Goal: Transaction & Acquisition: Purchase product/service

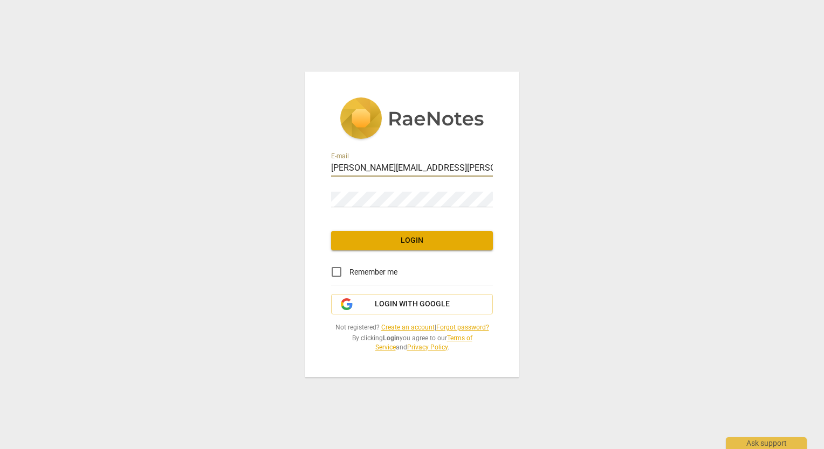
click at [432, 163] on input "email" at bounding box center [412, 169] width 162 height 16
type input "[PERSON_NAME][EMAIL_ADDRESS][PERSON_NAME][DOMAIN_NAME]"
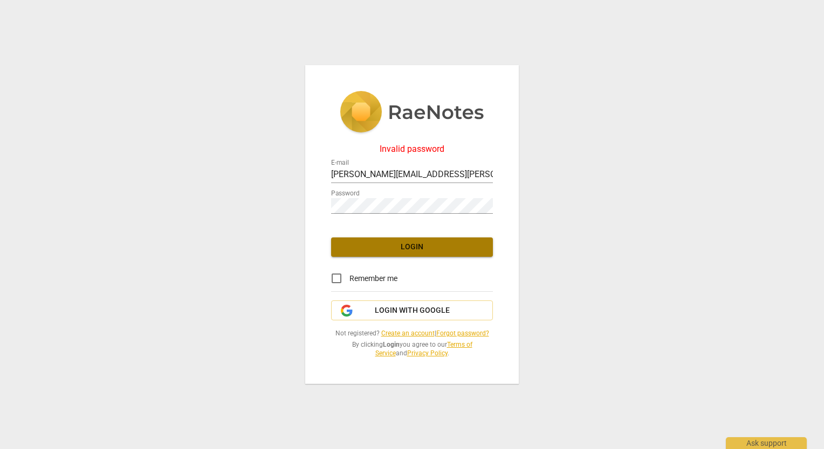
click at [406, 246] on span "Login" at bounding box center [412, 247] width 144 height 11
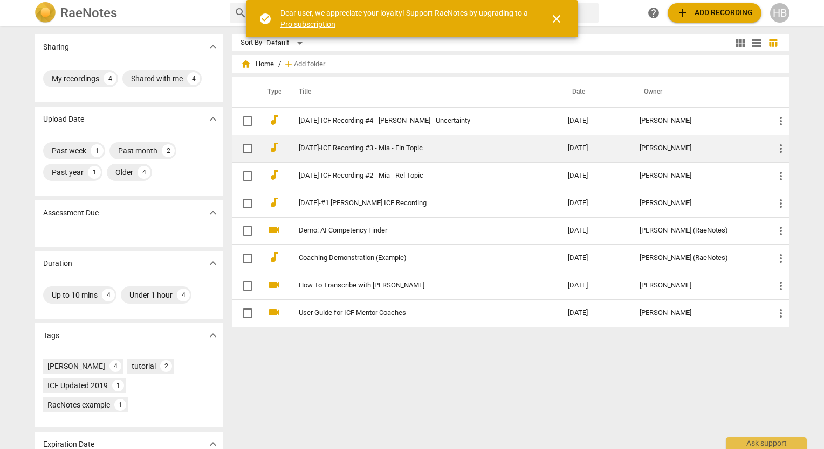
click at [412, 146] on link "[DATE]-ICF Recording #3 - Mia - Fin Topic" at bounding box center [414, 148] width 230 height 8
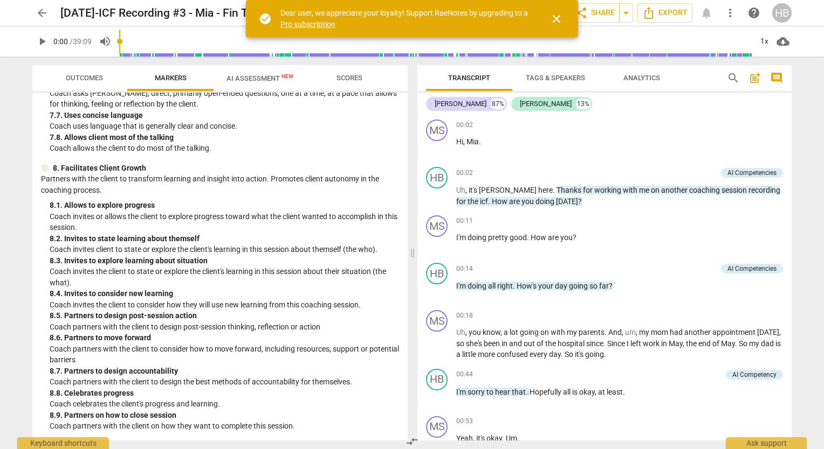
scroll to position [1116, 0]
click at [255, 73] on span "AI Assessment New" at bounding box center [259, 78] width 93 height 16
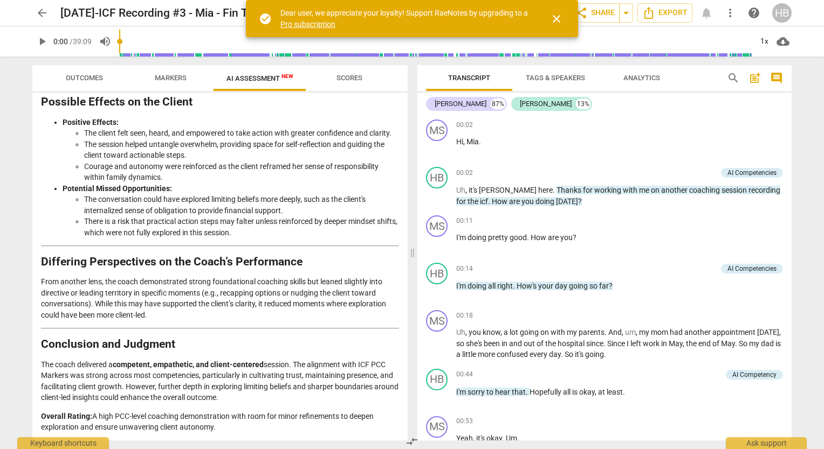
scroll to position [1599, 0]
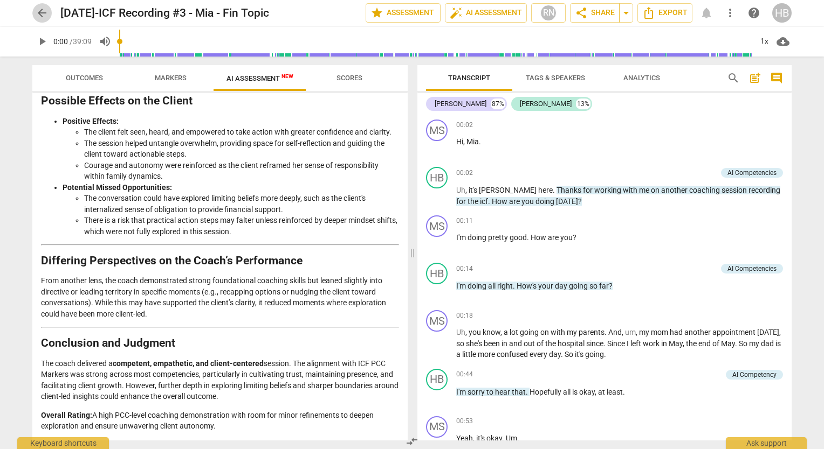
click at [46, 12] on span "arrow_back" at bounding box center [42, 12] width 13 height 13
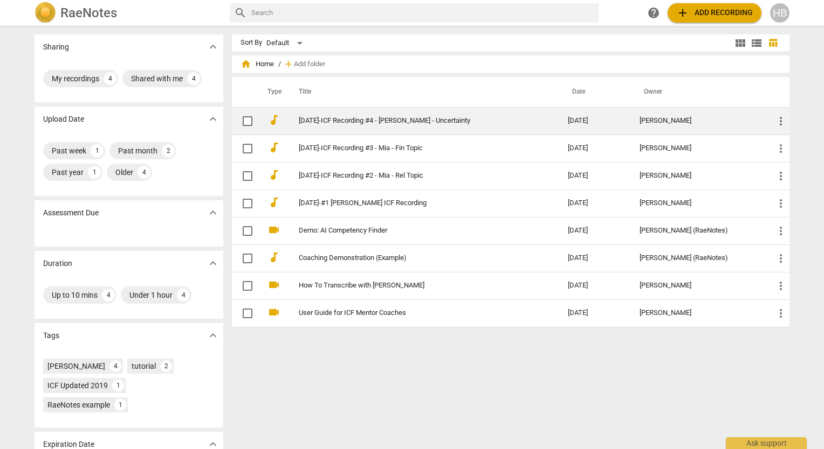
click at [348, 112] on td "[DATE]-ICF Recording #4 - [PERSON_NAME] - Uncertainty" at bounding box center [422, 120] width 273 height 27
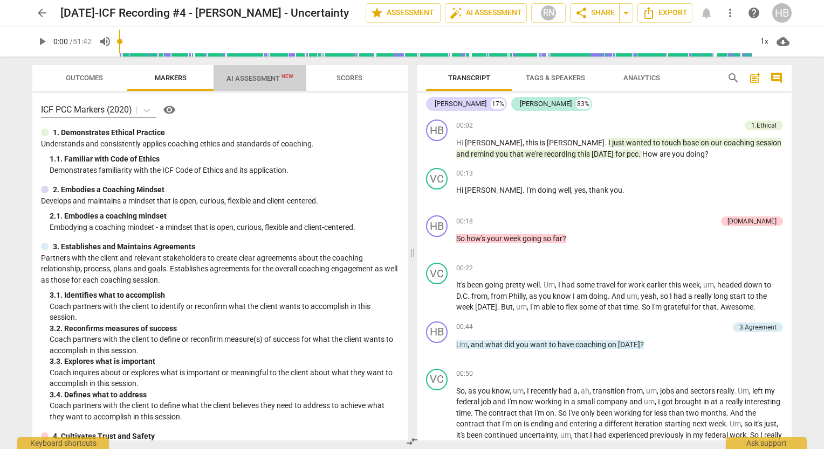
click at [257, 71] on span "AI Assessment New" at bounding box center [259, 78] width 93 height 16
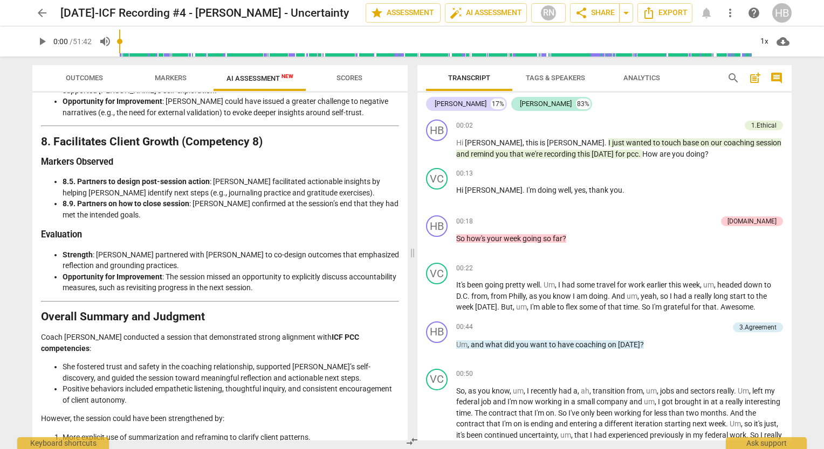
scroll to position [1651, 0]
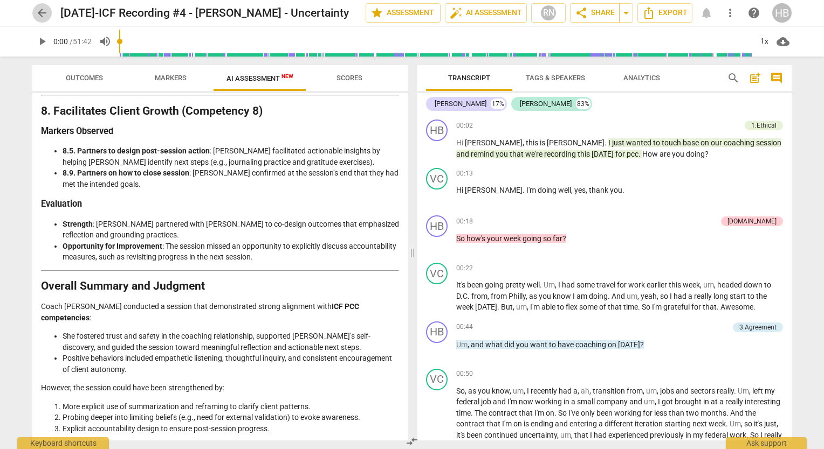
click at [38, 9] on span "arrow_back" at bounding box center [42, 12] width 13 height 13
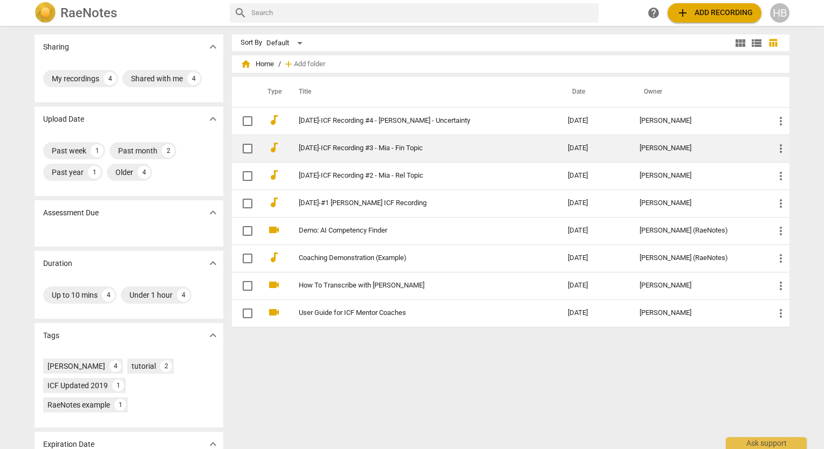
click at [351, 152] on link "[DATE]-ICF Recording #3 - Mia - Fin Topic" at bounding box center [414, 148] width 230 height 8
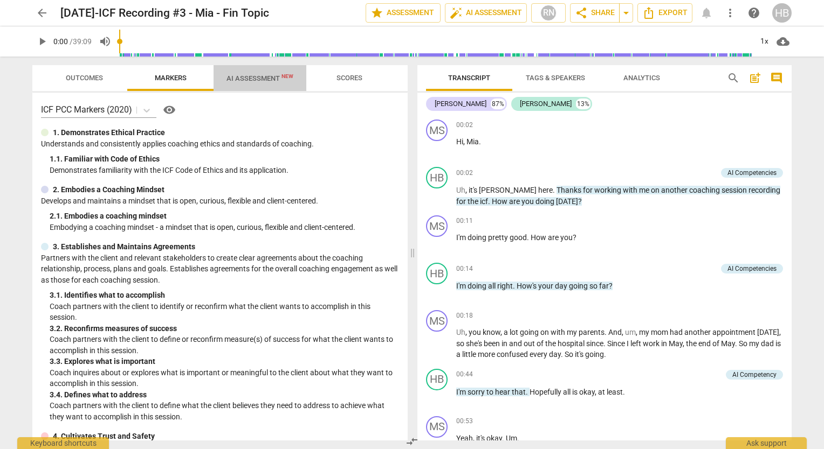
click at [265, 74] on span "AI Assessment New" at bounding box center [259, 78] width 67 height 8
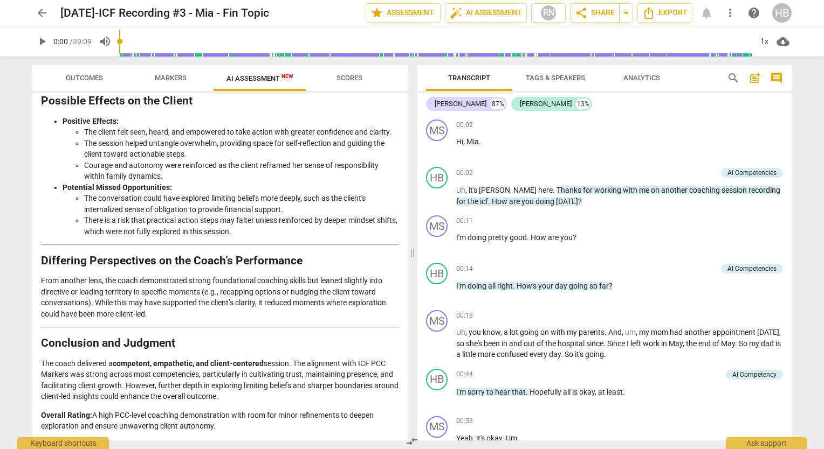
scroll to position [1599, 0]
click at [43, 9] on span "arrow_back" at bounding box center [42, 12] width 13 height 13
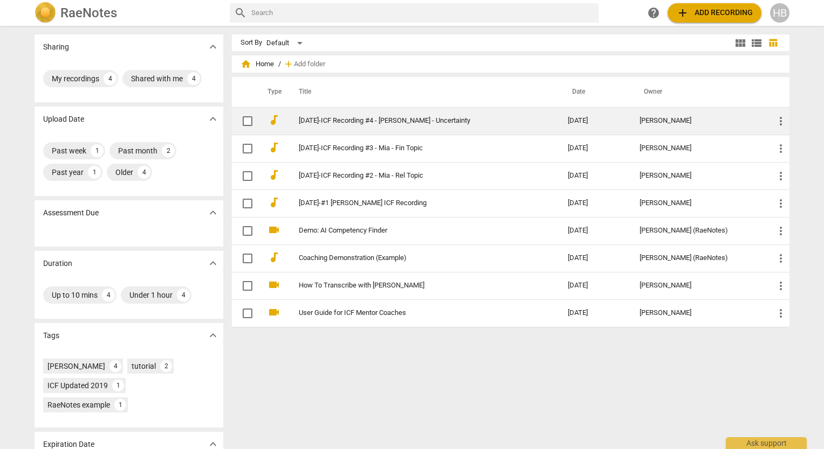
click at [382, 121] on link "[DATE]-ICF Recording #4 - [PERSON_NAME] - Uncertainty" at bounding box center [414, 121] width 230 height 8
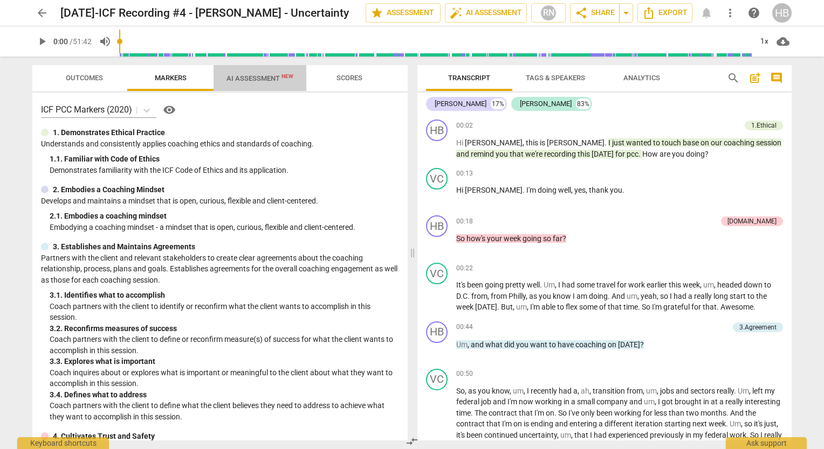
click at [260, 72] on span "AI Assessment New" at bounding box center [259, 78] width 93 height 16
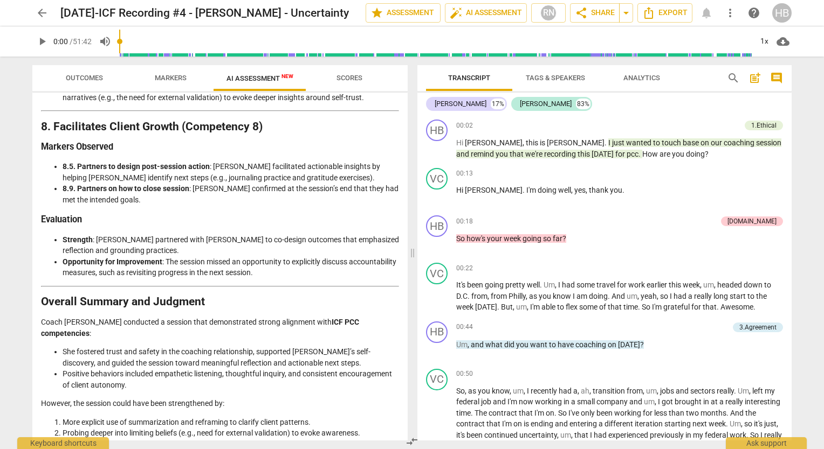
scroll to position [1651, 0]
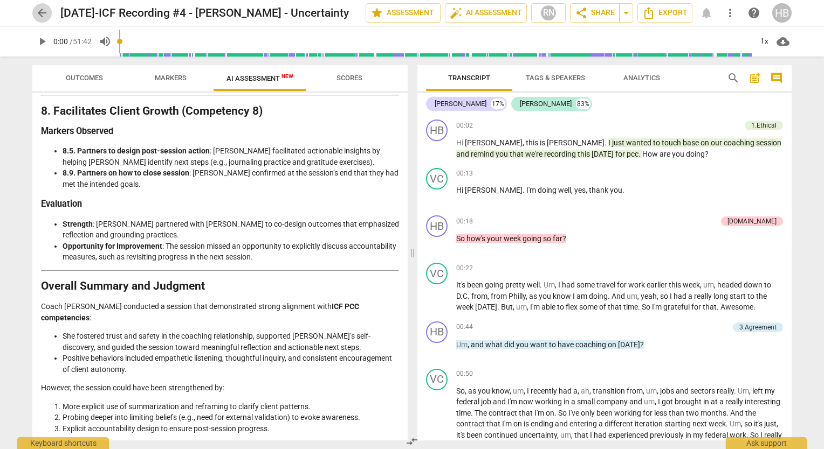
click at [45, 15] on span "arrow_back" at bounding box center [42, 12] width 13 height 13
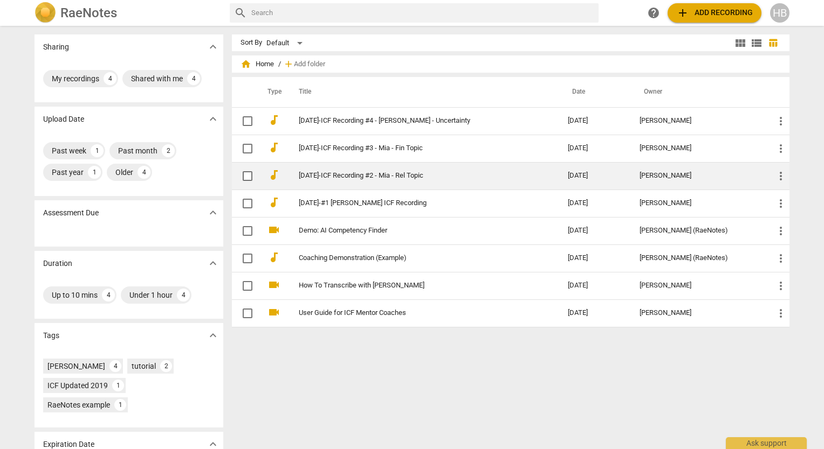
click at [383, 173] on link "[DATE]-ICF Recording #2 - Mia - Rel Topic" at bounding box center [414, 176] width 230 height 8
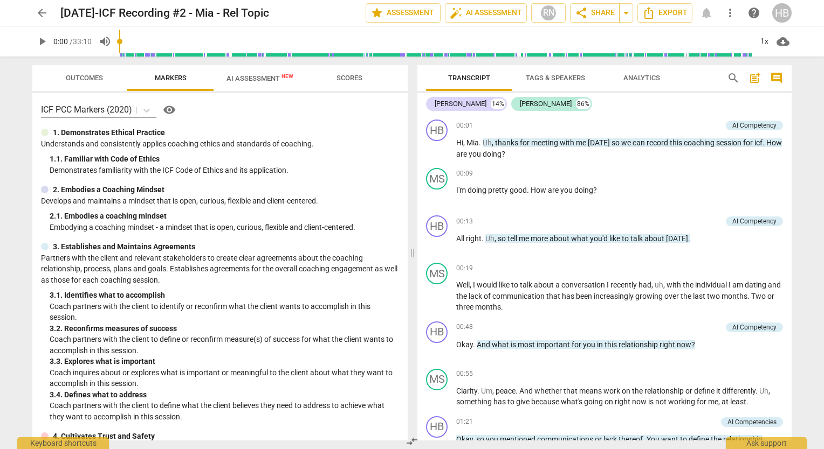
click at [270, 78] on span "AI Assessment New" at bounding box center [259, 78] width 67 height 8
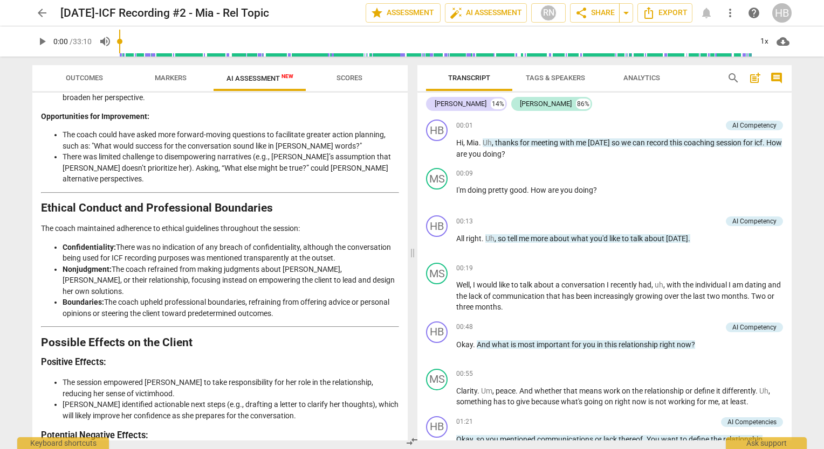
scroll to position [1602, 0]
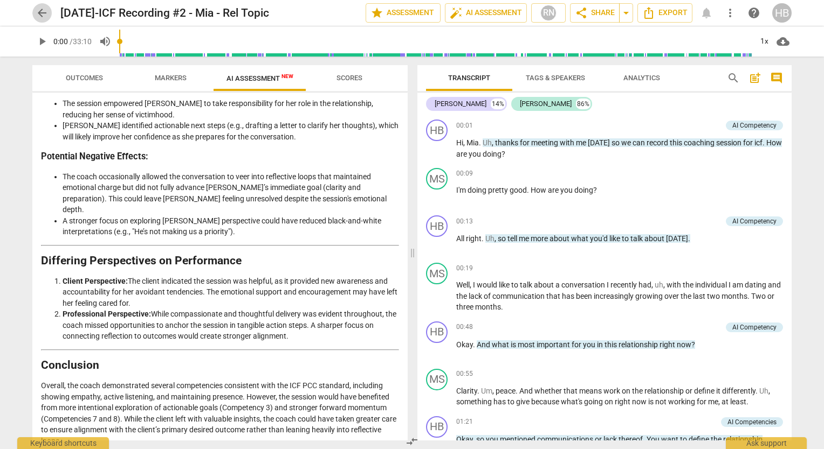
click at [43, 9] on span "arrow_back" at bounding box center [42, 12] width 13 height 13
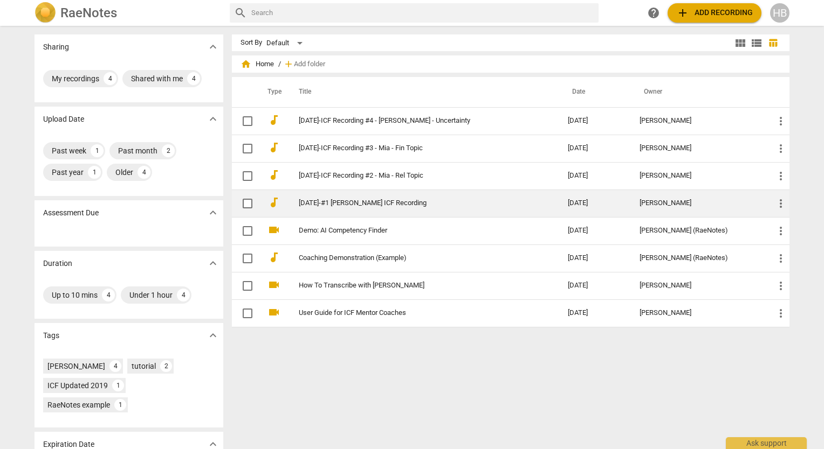
click at [371, 202] on link "[DATE]-#1 [PERSON_NAME] ICF Recording" at bounding box center [414, 203] width 230 height 8
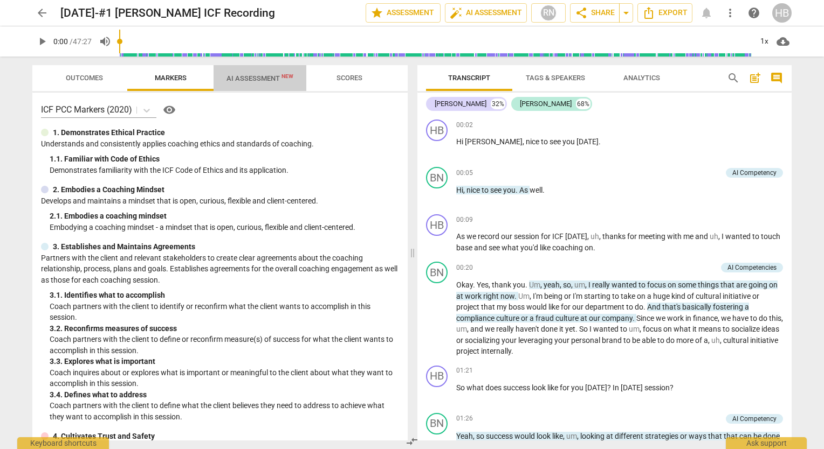
click at [249, 74] on span "AI Assessment New" at bounding box center [259, 78] width 67 height 8
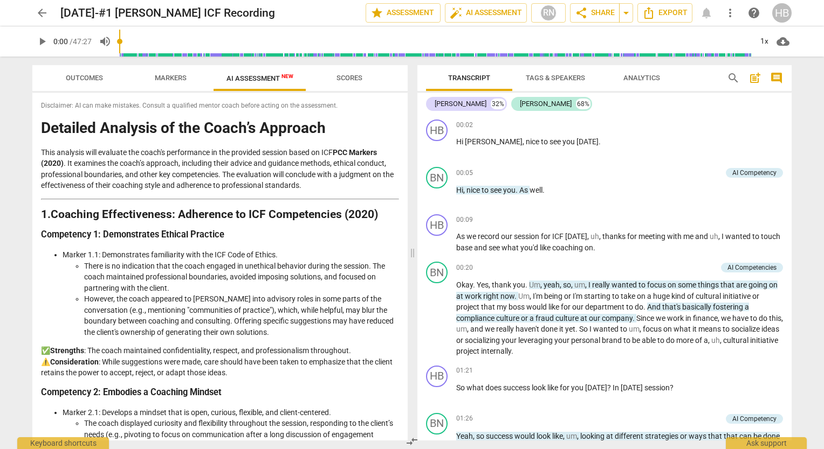
scroll to position [1454, 0]
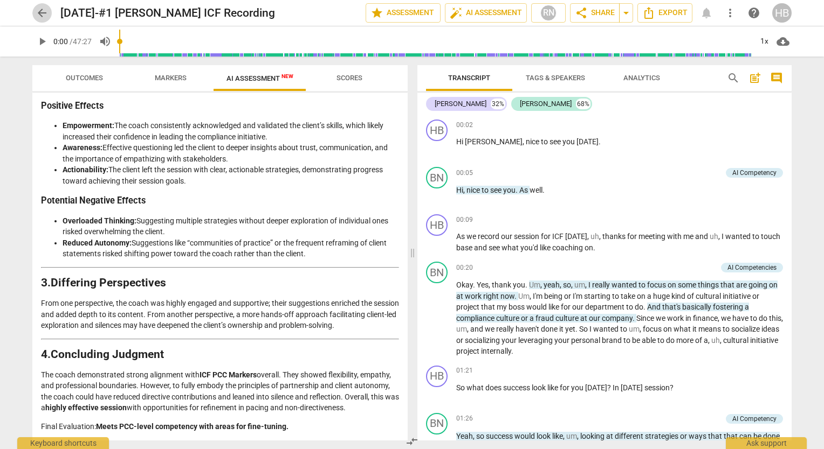
click at [44, 19] on button "arrow_back" at bounding box center [41, 12] width 19 height 19
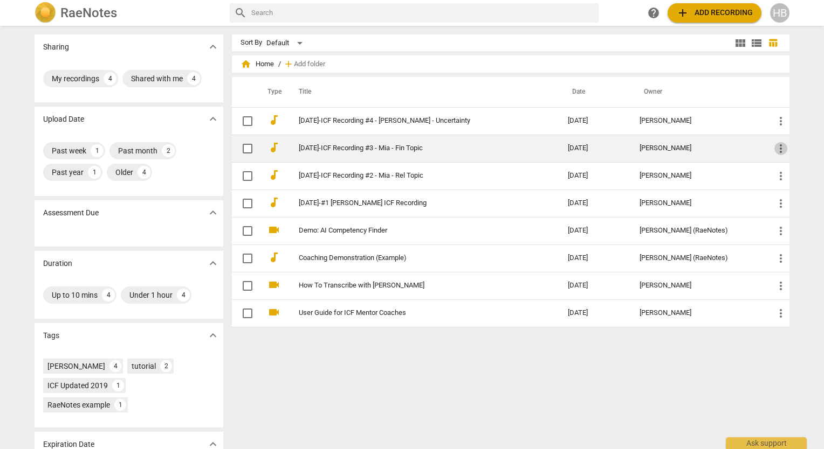
click at [774, 147] on span "more_vert" at bounding box center [780, 148] width 13 height 13
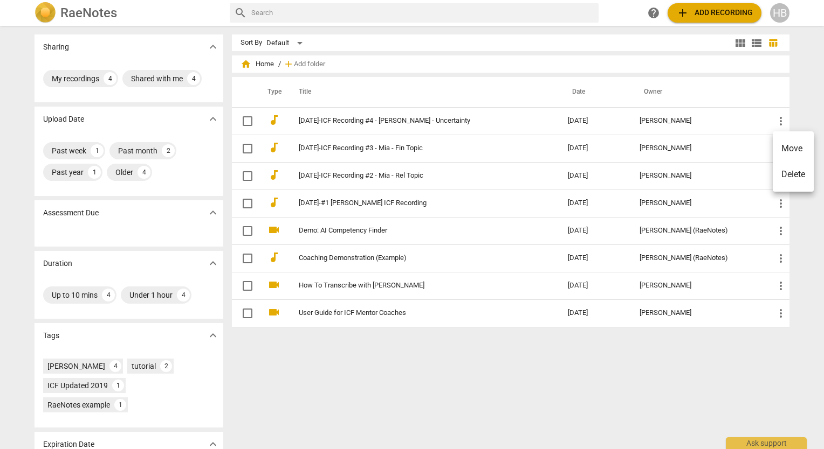
click at [368, 144] on div at bounding box center [412, 224] width 824 height 449
click at [368, 144] on link "[DATE]-ICF Recording #3 - Mia - Fin Topic" at bounding box center [414, 148] width 230 height 8
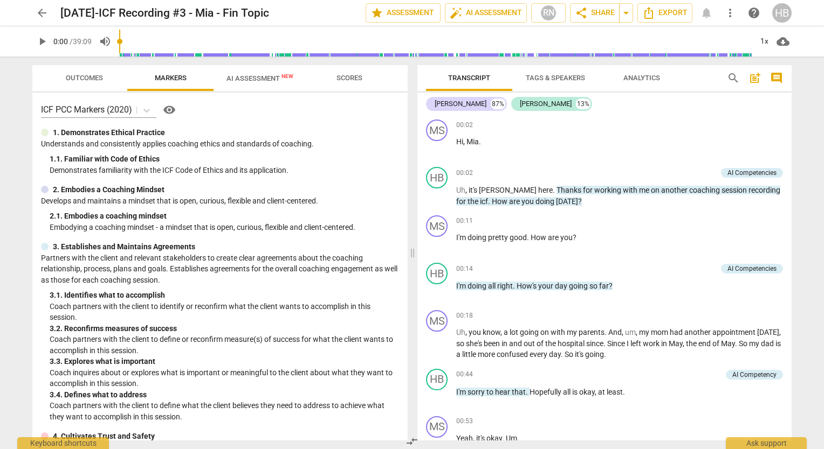
click at [544, 75] on span "Tags & Speakers" at bounding box center [554, 78] width 59 height 8
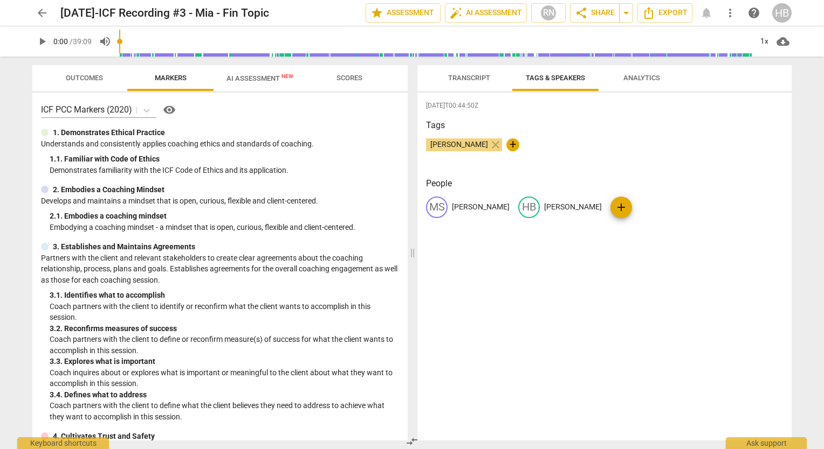
click at [466, 205] on p "Mia Sylvie" at bounding box center [481, 207] width 58 height 11
type input "Client Mia Sylvie"
click at [604, 202] on p "[PERSON_NAME]" at bounding box center [618, 207] width 58 height 11
type input "Coach Heidi Budro"
click at [612, 144] on div "Heidi Budro close +" at bounding box center [604, 150] width 357 height 22
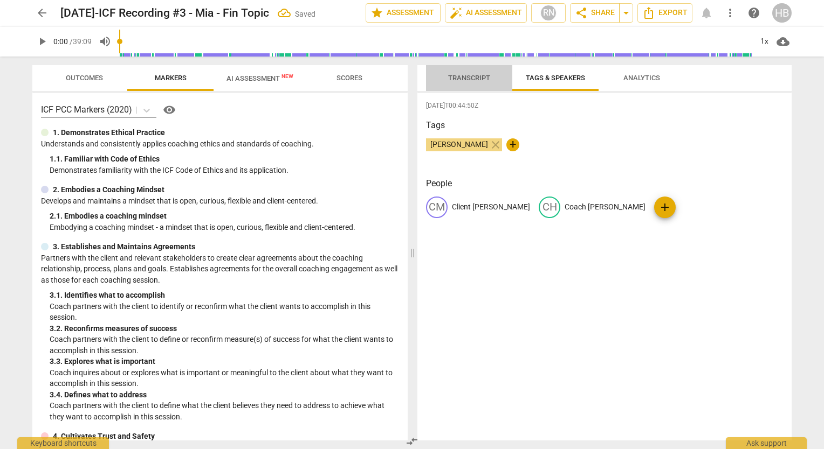
click at [473, 77] on span "Transcript" at bounding box center [469, 78] width 42 height 8
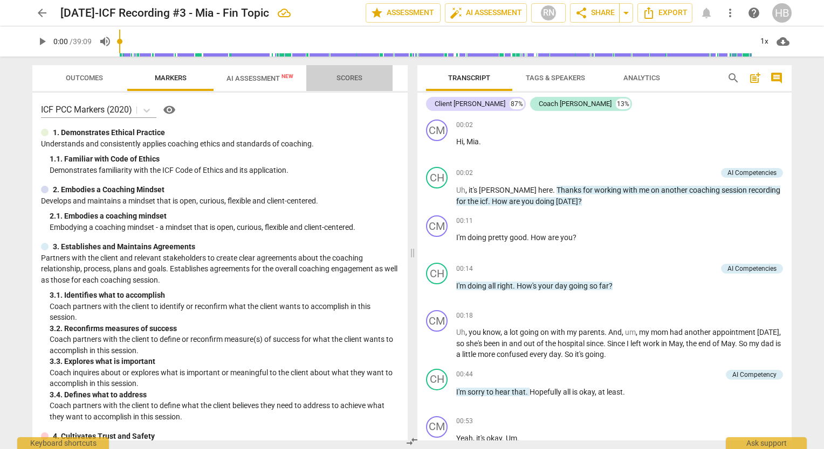
click at [348, 75] on span "Scores" at bounding box center [349, 78] width 26 height 8
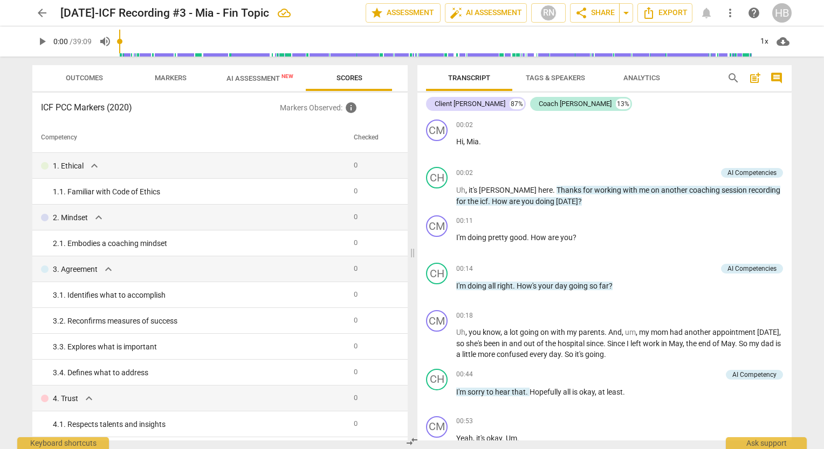
scroll to position [278, 0]
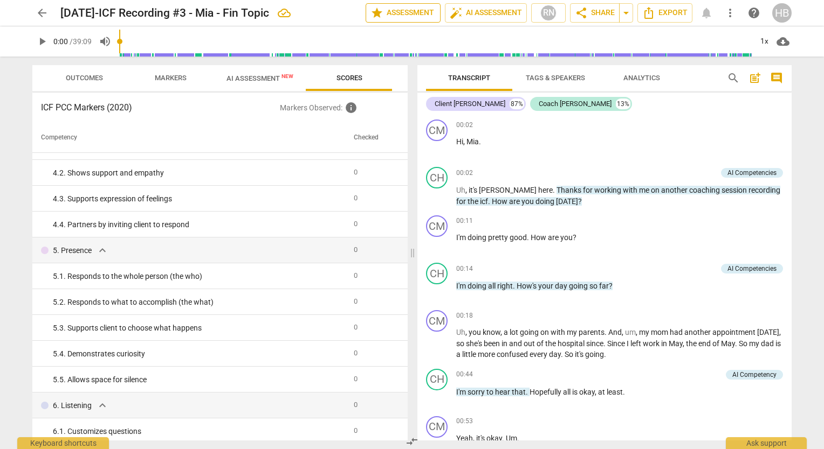
click at [407, 9] on span "star Assessment" at bounding box center [402, 12] width 65 height 13
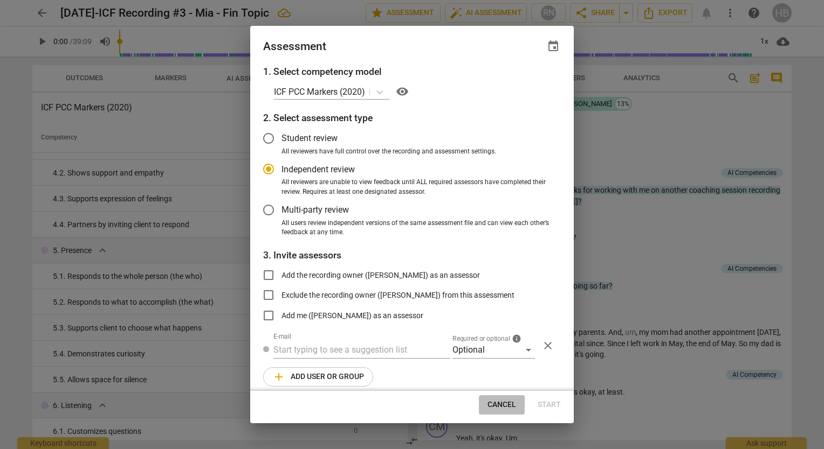
click at [500, 404] on span "Cancel" at bounding box center [501, 405] width 29 height 11
radio input "false"
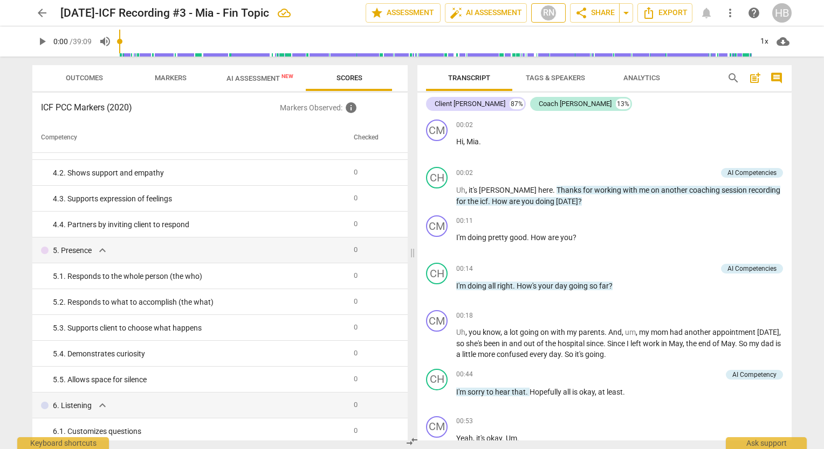
click at [547, 3] on button "RN" at bounding box center [548, 12] width 34 height 19
click at [730, 8] on div at bounding box center [412, 224] width 824 height 449
click at [729, 12] on span "more_vert" at bounding box center [729, 12] width 13 height 13
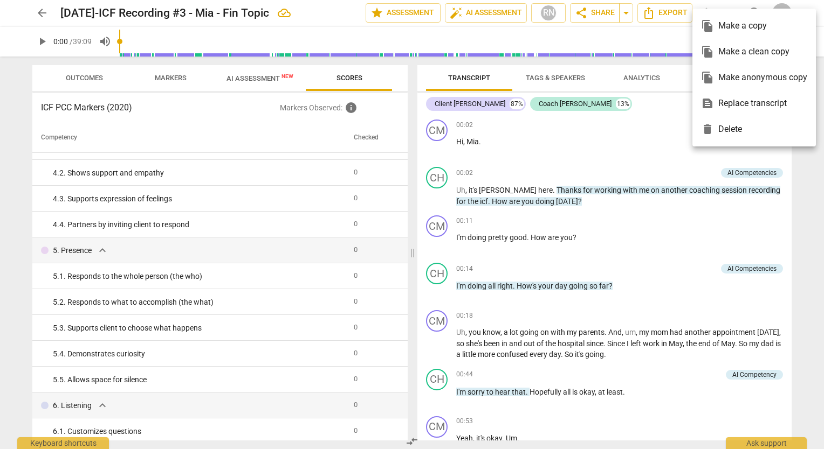
click at [661, 123] on div at bounding box center [412, 224] width 824 height 449
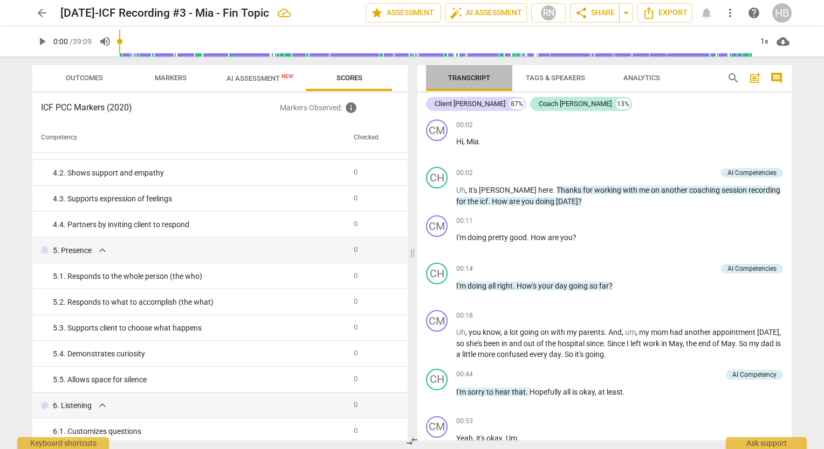
click at [467, 75] on span "Transcript" at bounding box center [469, 78] width 42 height 8
click at [33, 16] on span "arrow_back" at bounding box center [41, 12] width 19 height 13
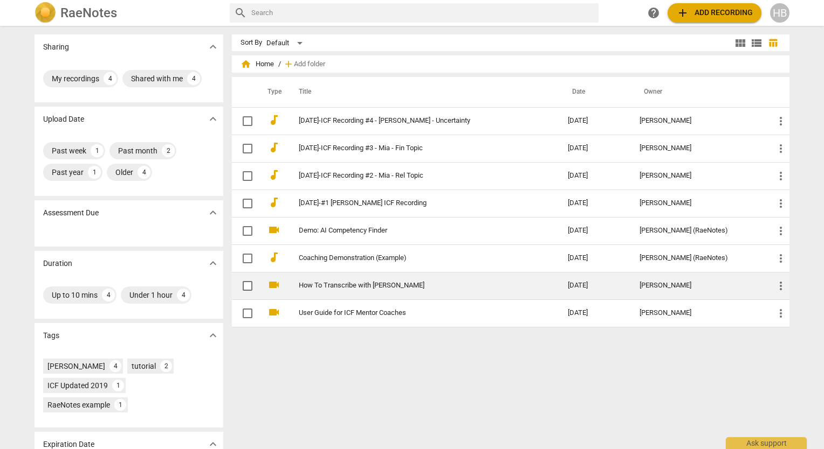
click at [359, 280] on td "How To Transcribe with [PERSON_NAME]" at bounding box center [422, 285] width 273 height 27
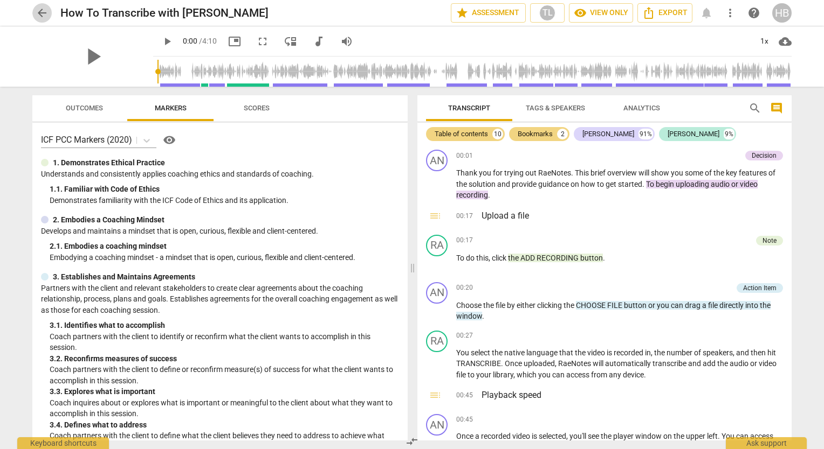
click at [43, 9] on span "arrow_back" at bounding box center [42, 12] width 13 height 13
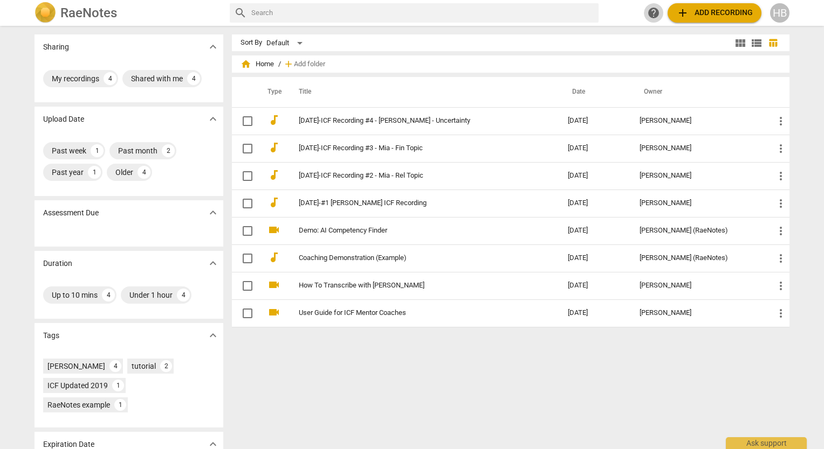
click at [654, 10] on span "help" at bounding box center [653, 12] width 13 height 13
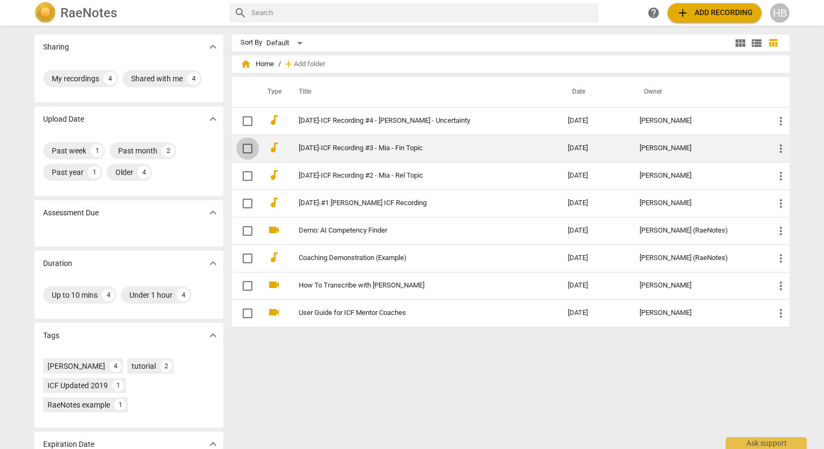
click at [250, 147] on input "checkbox" at bounding box center [247, 148] width 23 height 13
checkbox input "false"
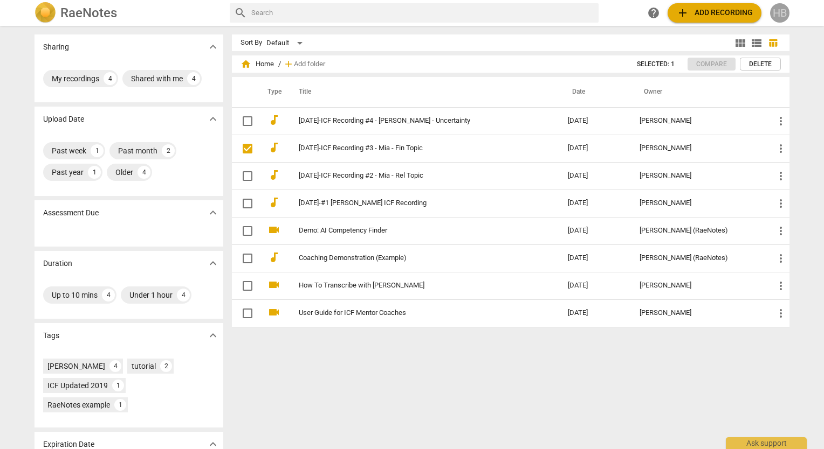
click at [778, 12] on div "HB" at bounding box center [779, 12] width 19 height 19
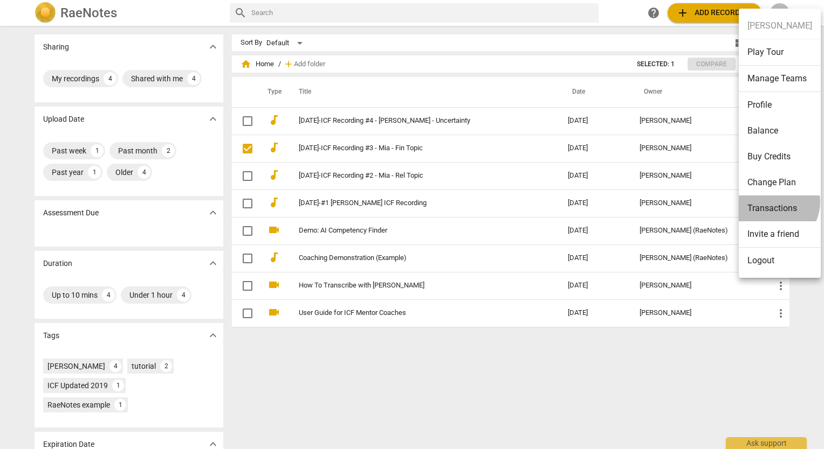
click at [772, 202] on li "Transactions" at bounding box center [779, 209] width 82 height 26
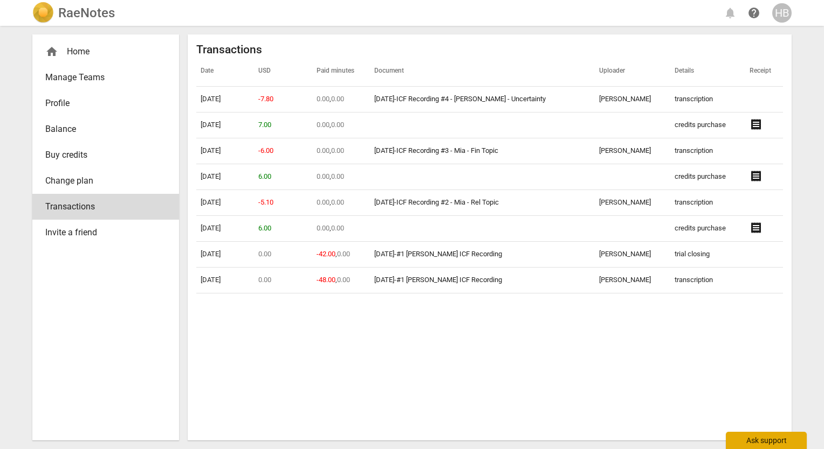
click at [760, 441] on div "Ask support" at bounding box center [765, 440] width 81 height 17
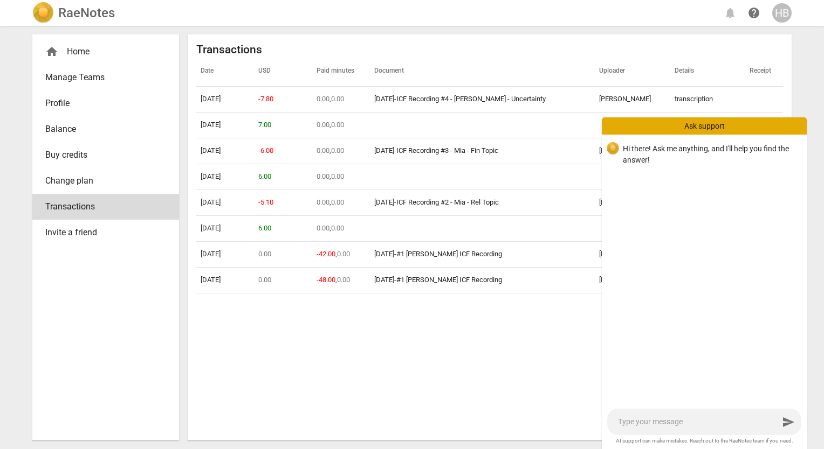
click at [714, 420] on textarea at bounding box center [698, 422] width 161 height 10
type textarea "t"
type textarea "th"
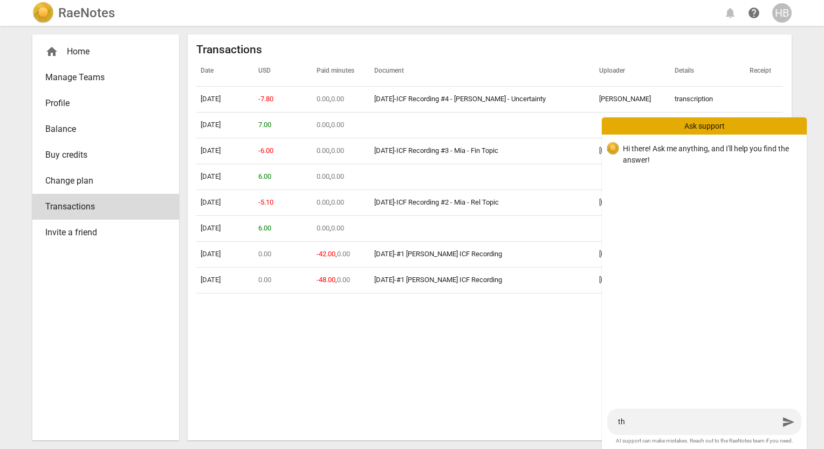
type textarea "the"
type textarea "the t"
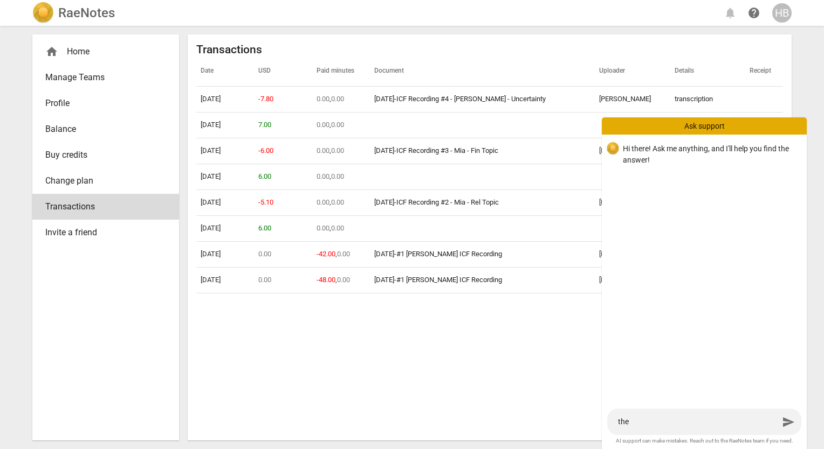
type textarea "the t"
type textarea "the tr"
type textarea "the tra"
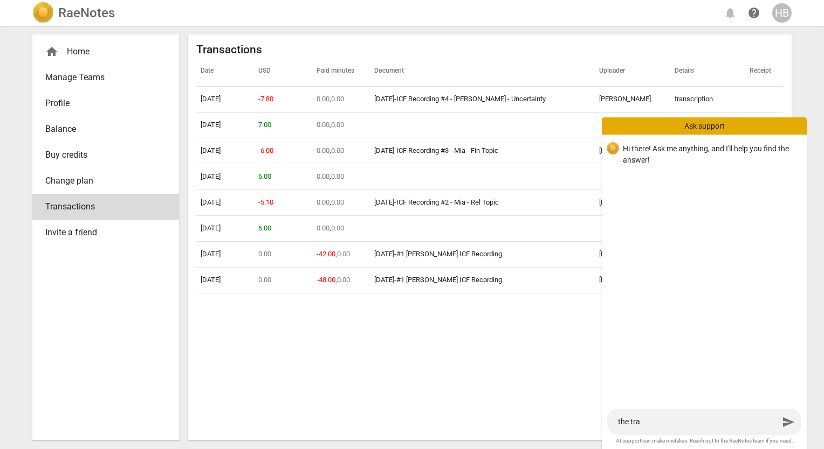
type textarea "the tran"
type textarea "the trans"
type textarea "the transc"
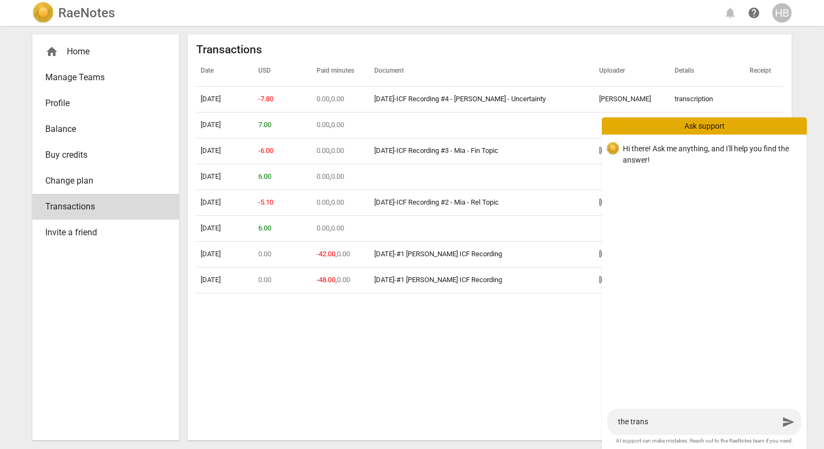
type textarea "the transc"
type textarea "the transcr"
type textarea "the transcri"
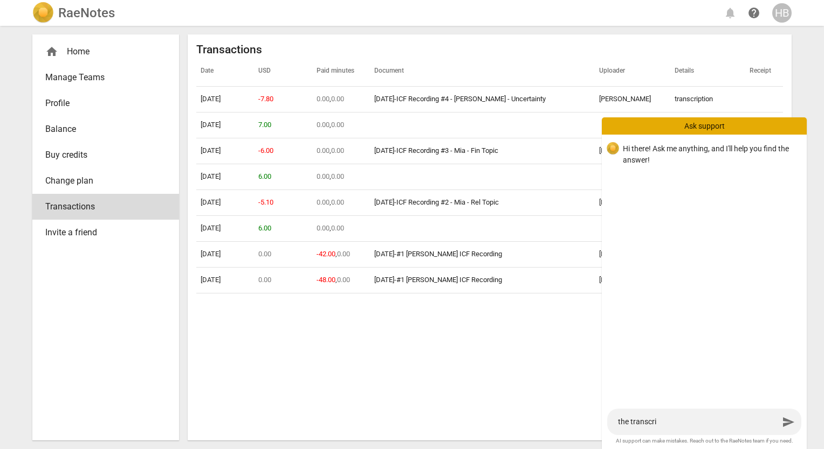
type textarea "the transcrip"
type textarea "the transcript"
type textarea "the transcripti"
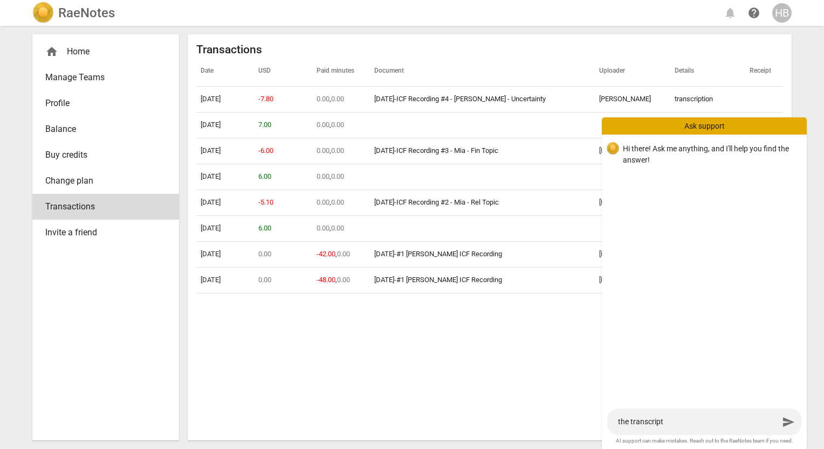
type textarea "the transcripti"
type textarea "the transcriptio"
type textarea "the transcription"
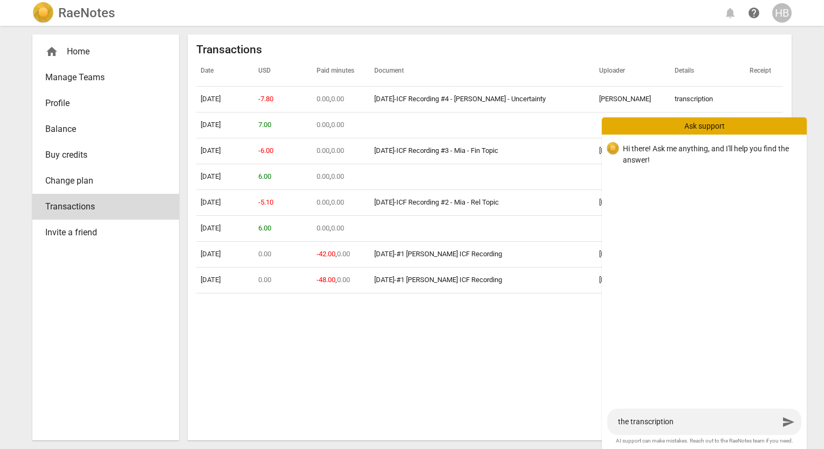
type textarea "the transcriptions"
type textarea "the transcriptions t"
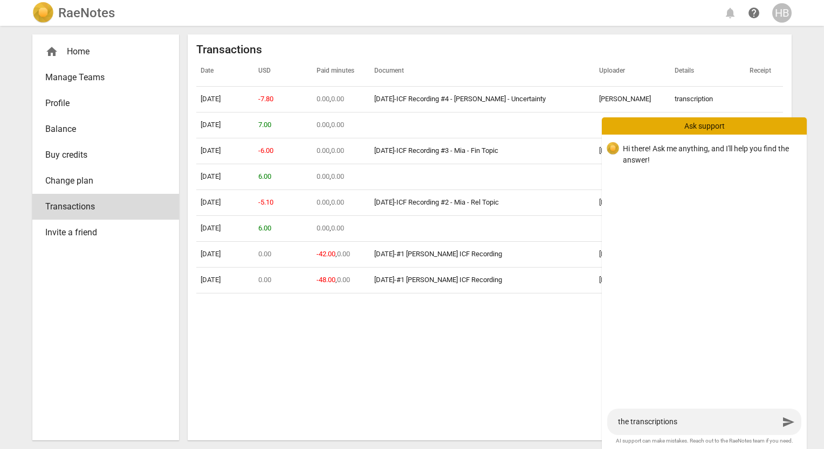
type textarea "the transcriptions t"
type textarea "the transcriptions th"
type textarea "the transcriptions tha"
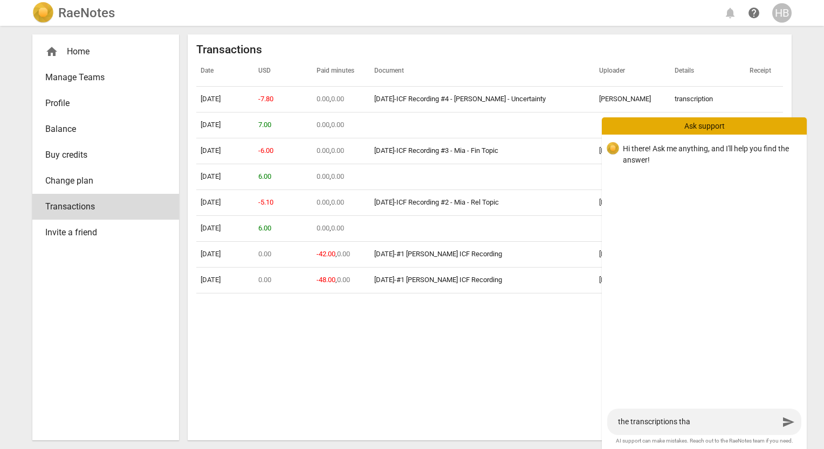
type textarea "the transcriptions that"
type textarea "the transcriptions that I"
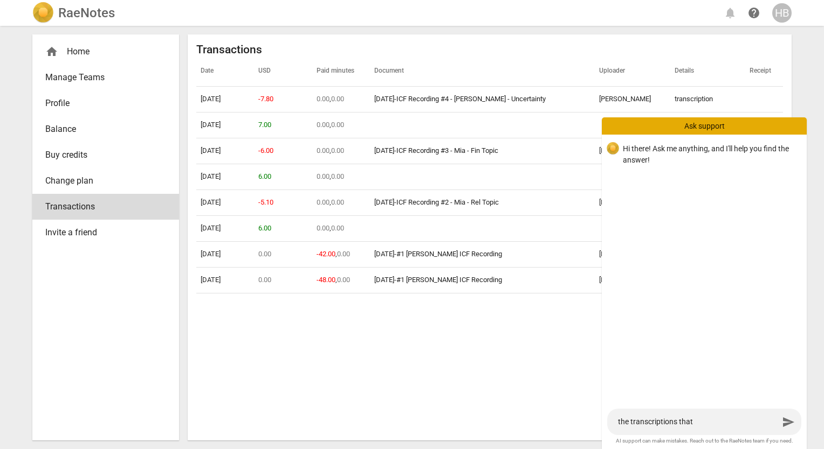
type textarea "the transcriptions that I"
type textarea "the transcriptions that I h"
type textarea "the transcriptions that I ha"
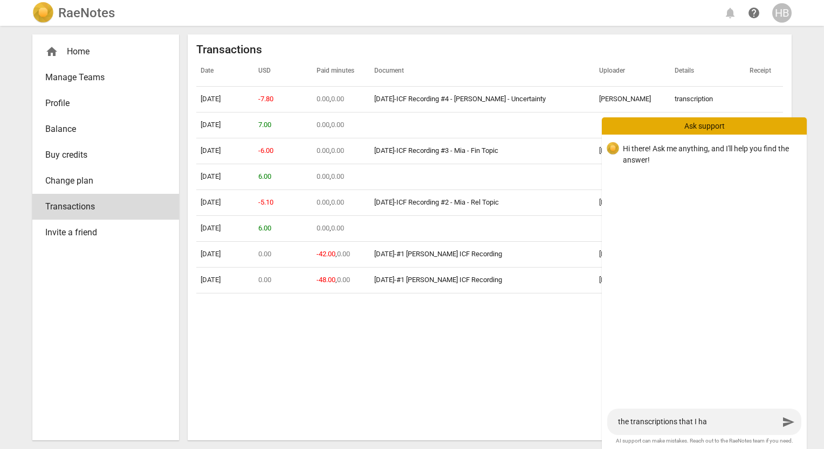
type textarea "the transcriptions that I hav"
type textarea "the transcriptions that I have"
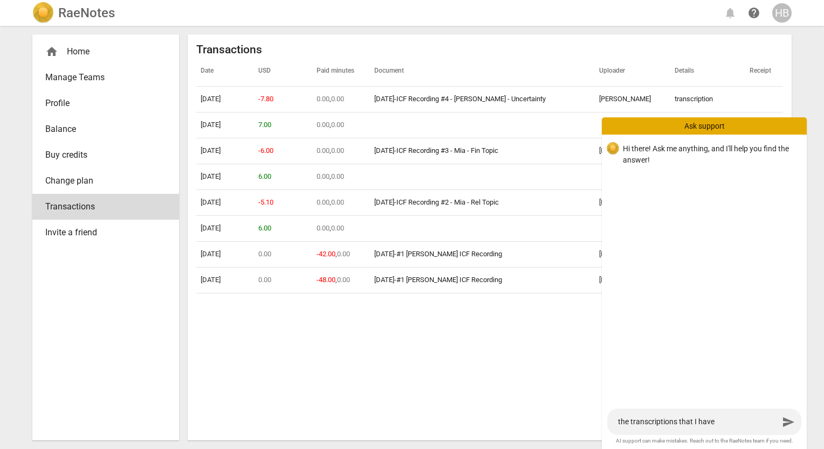
type textarea "the transcriptions that I have"
type textarea "the transcriptions that I have c"
type textarea "the transcriptions that I have co"
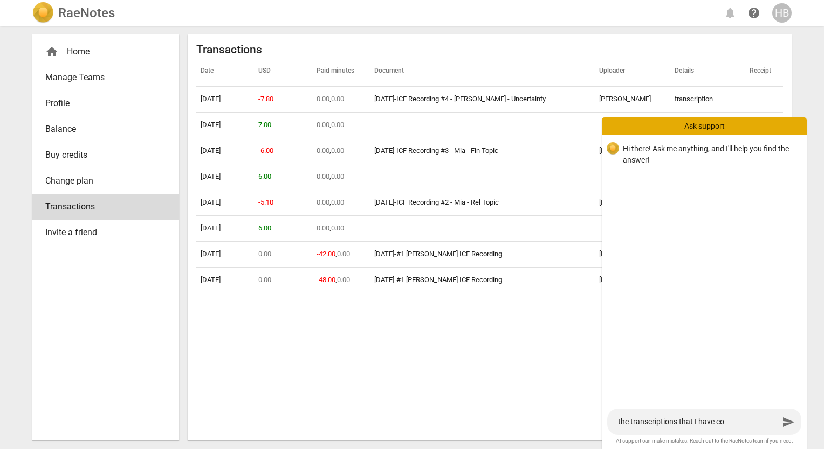
type textarea "the transcriptions that I have com"
type textarea "the transcriptions that I have comp"
type textarea "the transcriptions that I have compl"
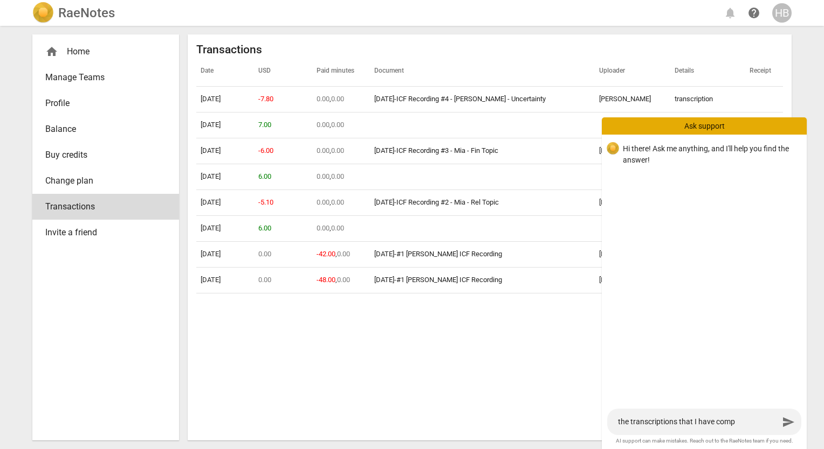
type textarea "the transcriptions that I have compl"
type textarea "the transcriptions that I have comple"
type textarea "the transcriptions that I have complet"
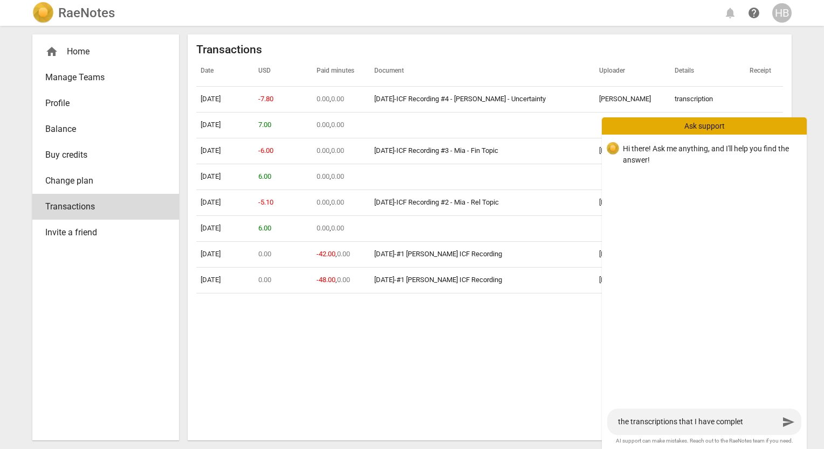
type textarea "the transcriptions that I have complete"
type textarea "the transcriptions that I have completed"
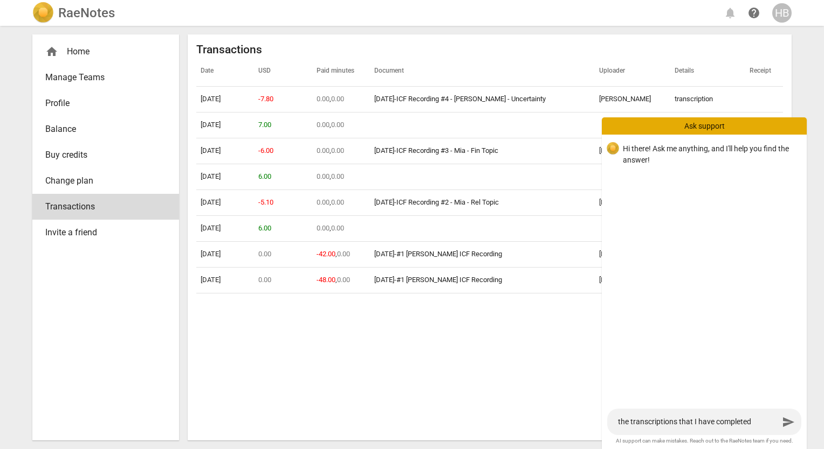
type textarea "the transcriptions that I have completed"
type textarea "the transcriptions that I have completed s"
type textarea "the transcriptions that I have completed so"
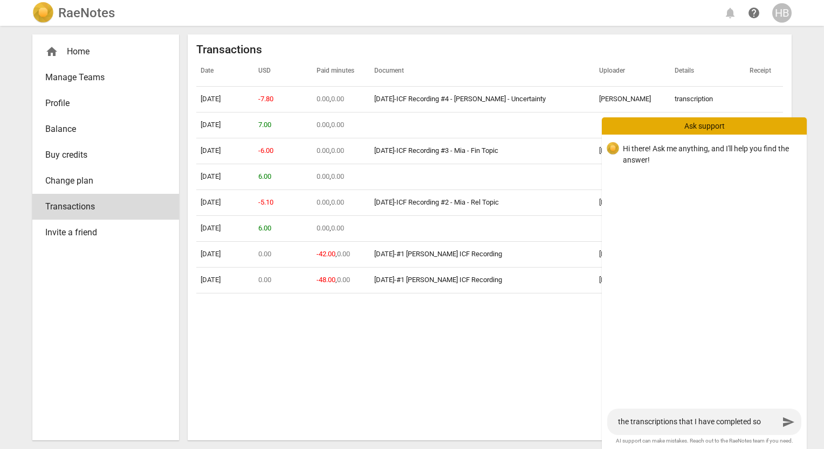
type textarea "the transcriptions that I have completed so"
type textarea "the transcriptions that I have completed so f"
type textarea "the transcriptions that I have completed so fa"
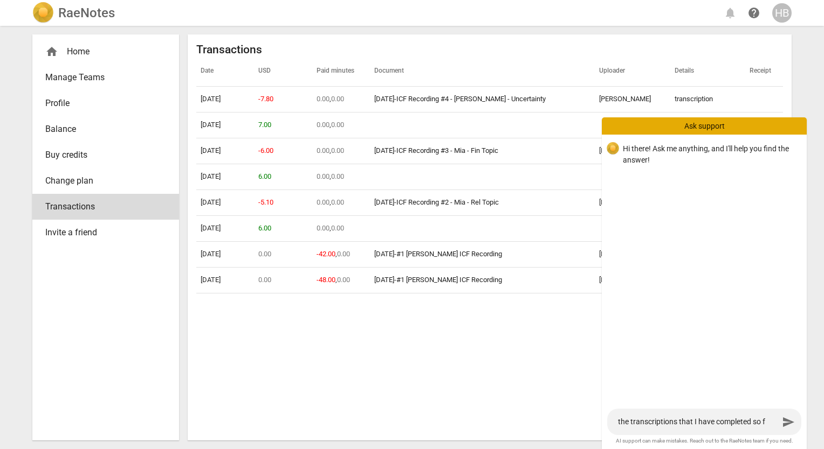
type textarea "the transcriptions that I have completed so fa"
type textarea "the transcriptions that I have completed so far"
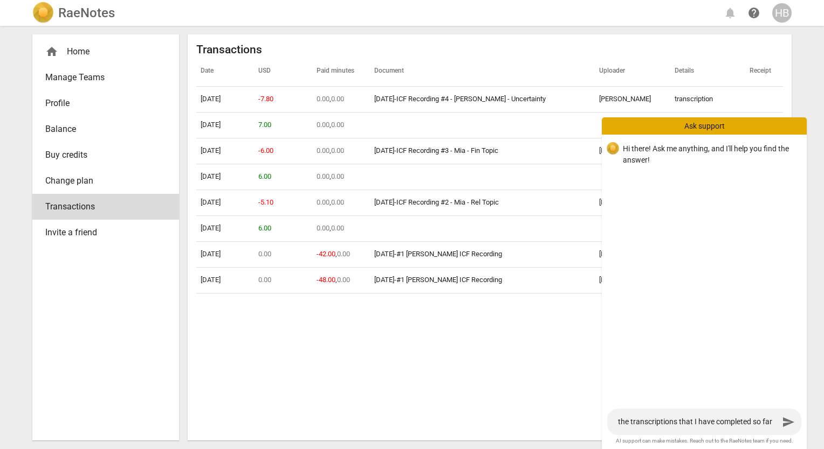
type textarea "the transcriptions that I have completed so far -"
type textarea "the transcriptions that I have completed so far - a"
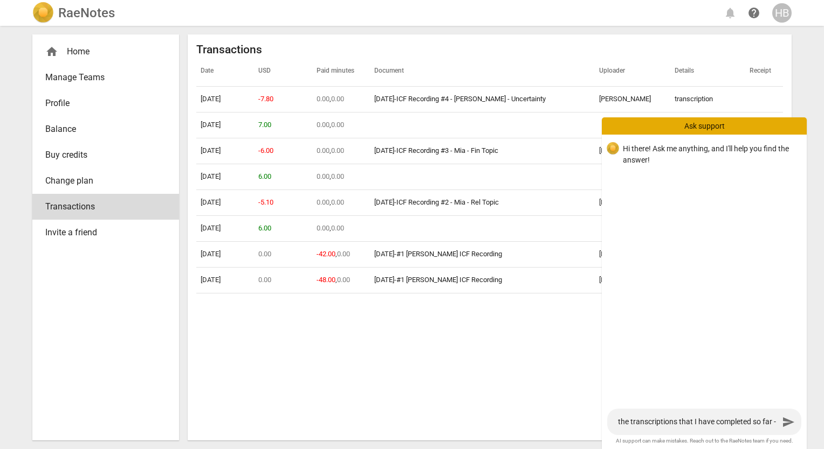
type textarea "the transcriptions that I have completed so far - a"
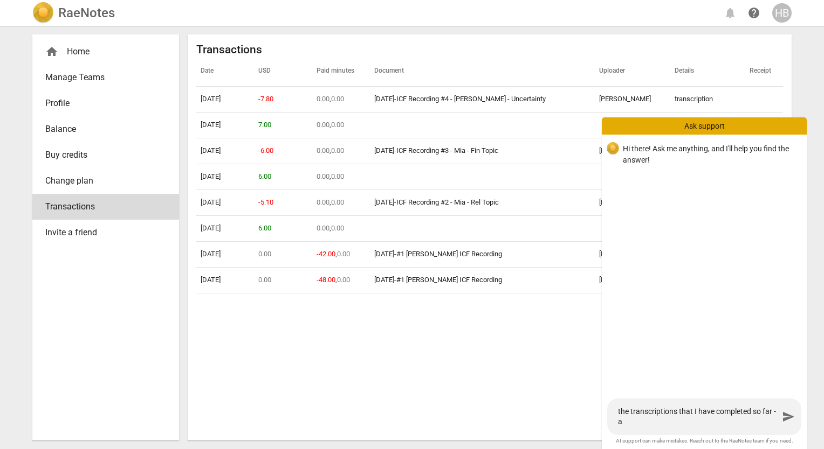
type textarea "the transcriptions that I have completed so far - ar"
type textarea "the transcriptions that I have completed so far - a"
type textarea "the transcriptions that I have completed so far -"
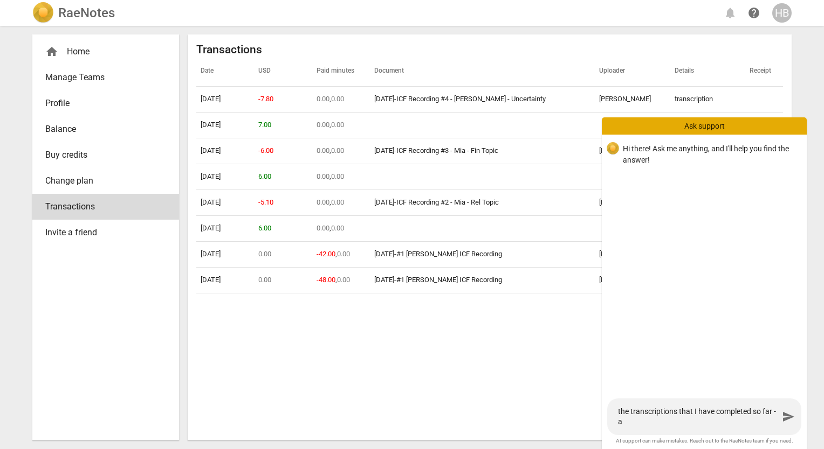
type textarea "the transcriptions that I have completed so far -"
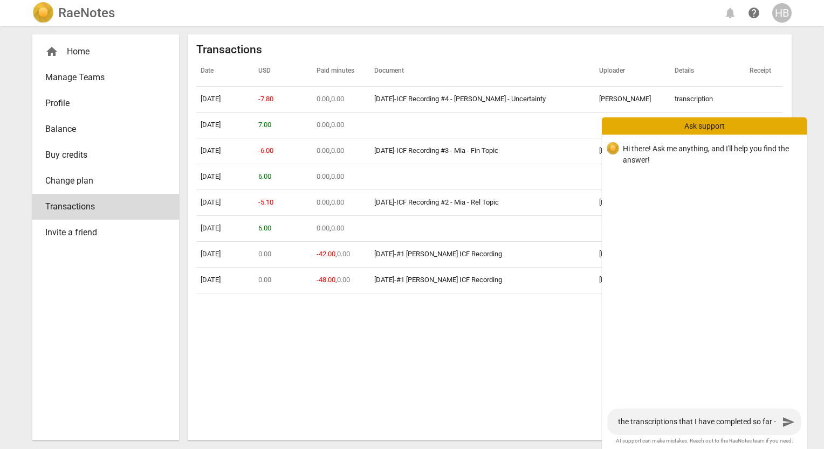
type textarea "the transcriptions that I have completed so far - w"
type textarea "the transcriptions that I have completed so far - we"
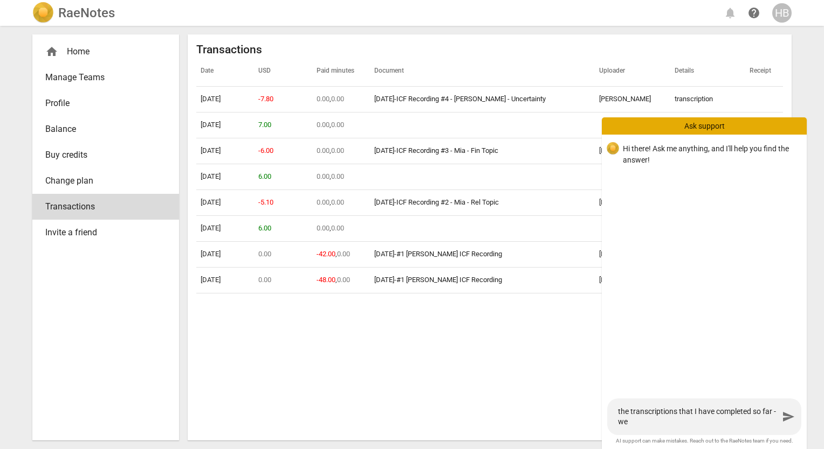
type textarea "the transcriptions that I have completed so far - wer"
type textarea "the transcriptions that I have completed so far - were"
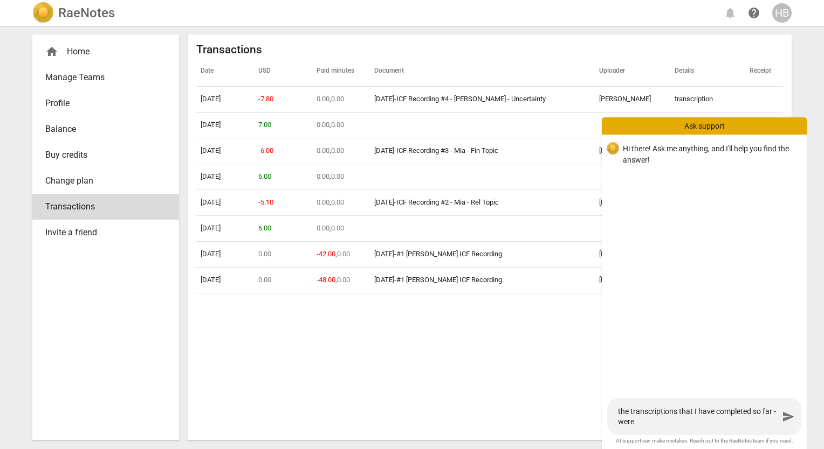
type textarea "the transcriptions that I have completed so far - were"
type textarea "the transcriptions that I have completed so far - were t"
type textarea "the transcriptions that I have completed so far - were th"
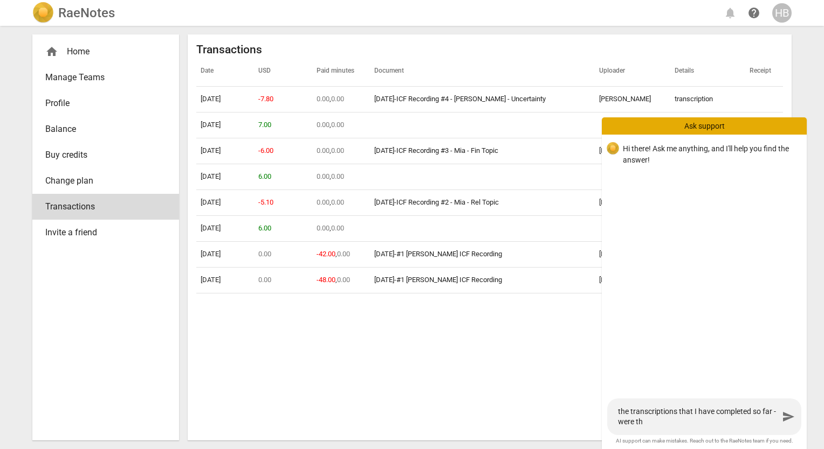
type textarea "the transcriptions that I have completed so far - were the"
type textarea "the transcriptions that I have completed so far - were they"
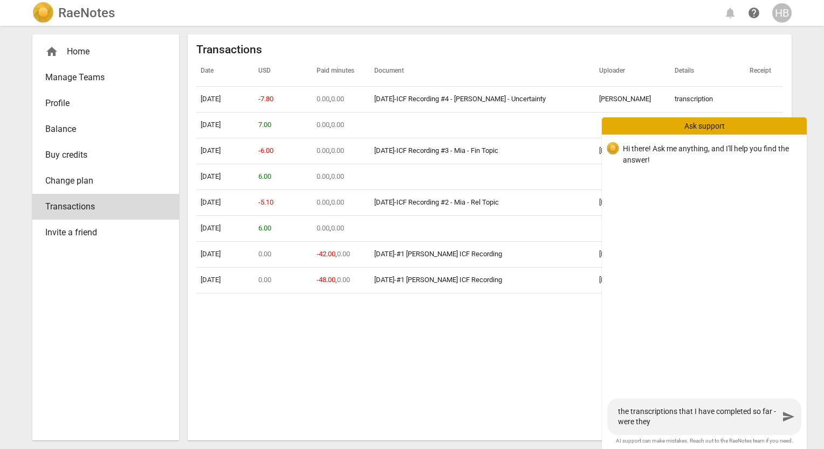
type textarea "the transcriptions that I have completed so far - were they"
type textarea "the transcriptions that I have completed so far - were they d"
type textarea "the transcriptions that I have completed so far - were they do"
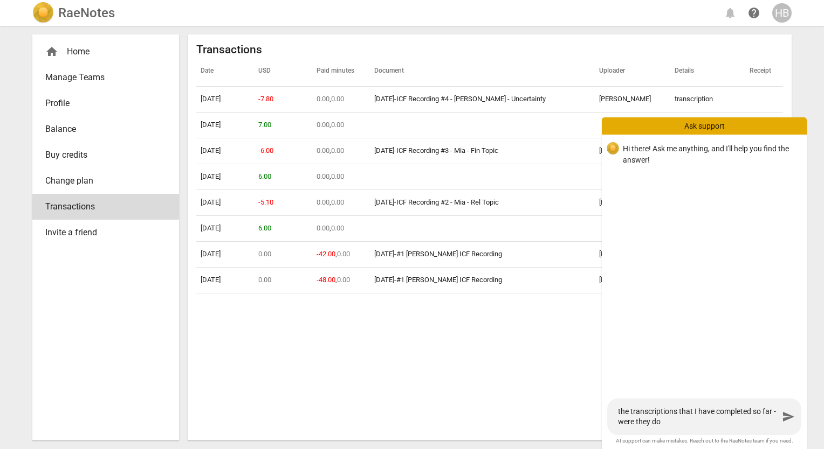
type textarea "the transcriptions that I have completed so far - were they don"
type textarea "the transcriptions that I have completed so far - were they done"
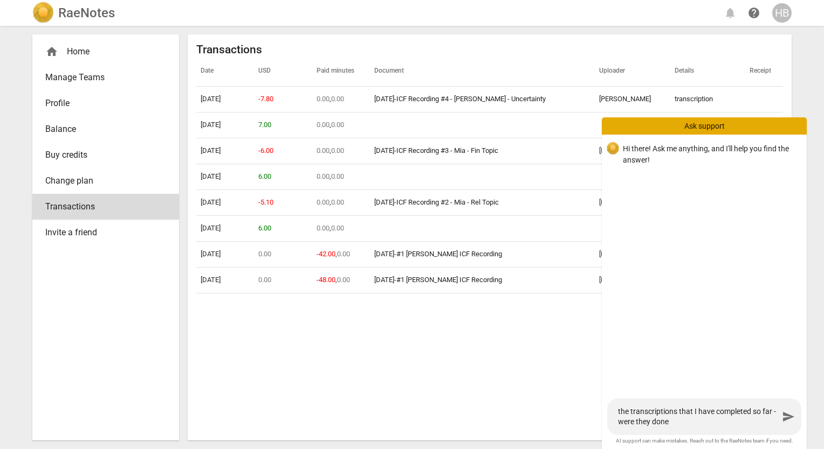
type textarea "the transcriptions that I have completed so far - were they done"
type textarea "the transcriptions that I have completed so far - were they done b"
type textarea "the transcriptions that I have completed so far - were they done by"
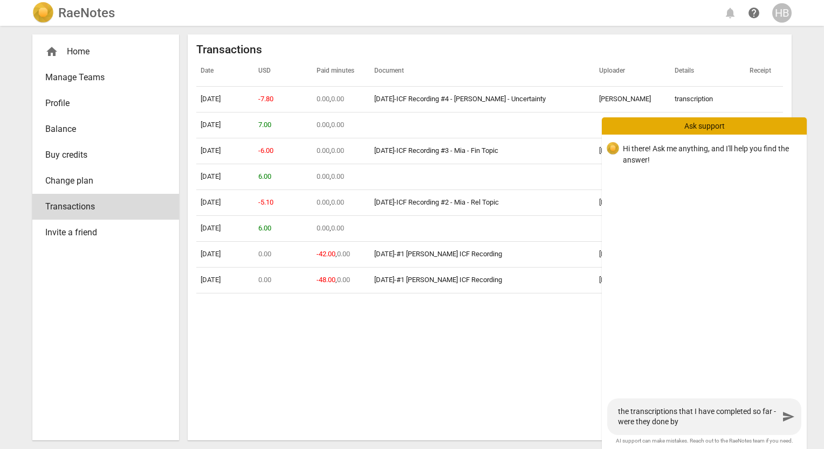
type textarea "the transcriptions that I have completed so far - were they done by"
type textarea "the transcriptions that I have completed so far - were they done by a"
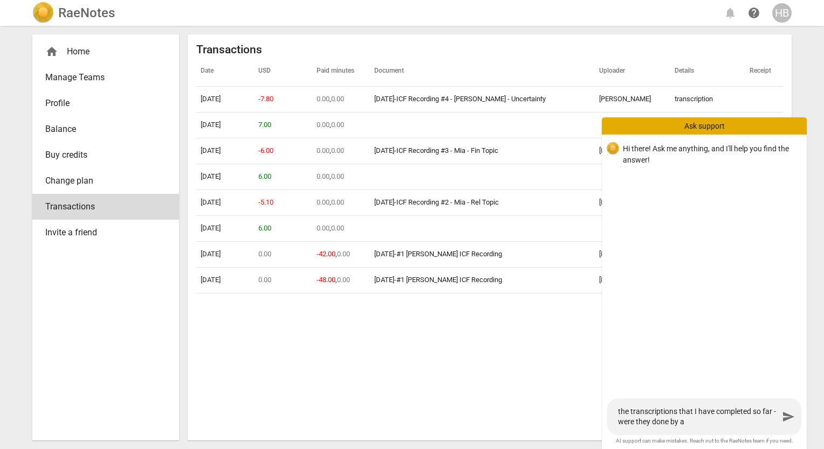
type textarea "the transcriptions that I have completed so far - were they done by a"
type textarea "the transcriptions that I have completed so far - were they done by a h"
type textarea "the transcriptions that I have completed so far - were they done by a hu"
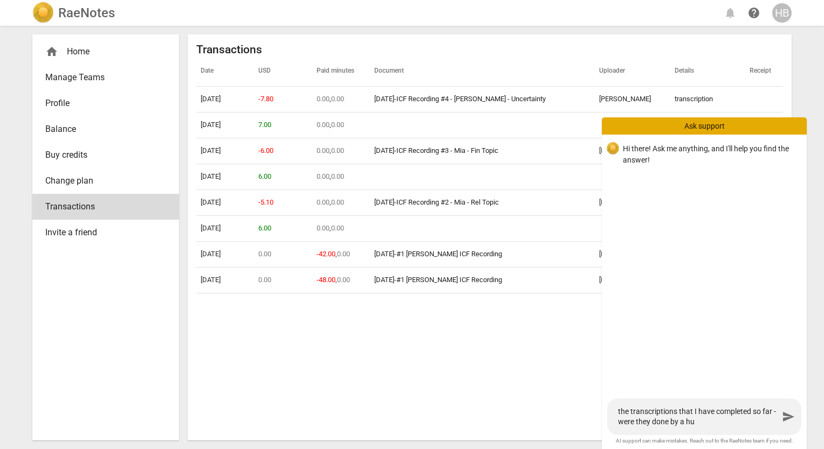
type textarea "the transcriptions that I have completed so far - were they done by a hum"
type textarea "the transcriptions that I have completed so far - were they done by a huma"
type textarea "the transcriptions that I have completed so far - were they done by a human"
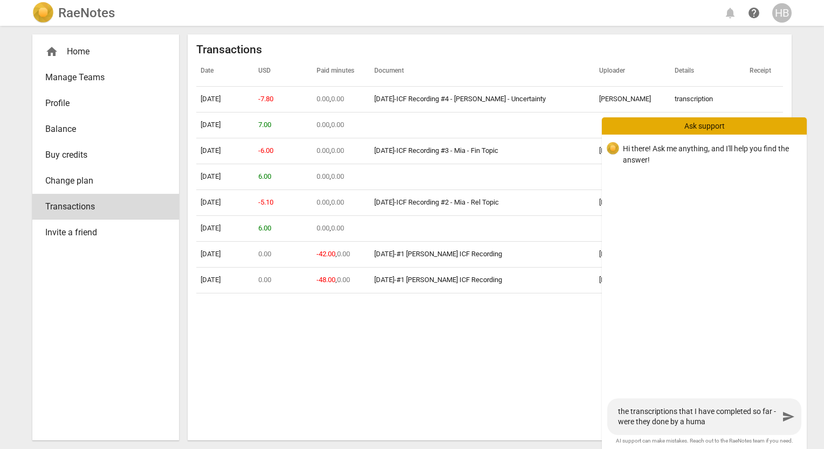
type textarea "the transcriptions that I have completed so far - were they done by a human"
type textarea "the transcriptions that I have completed so far - were they done by a human f"
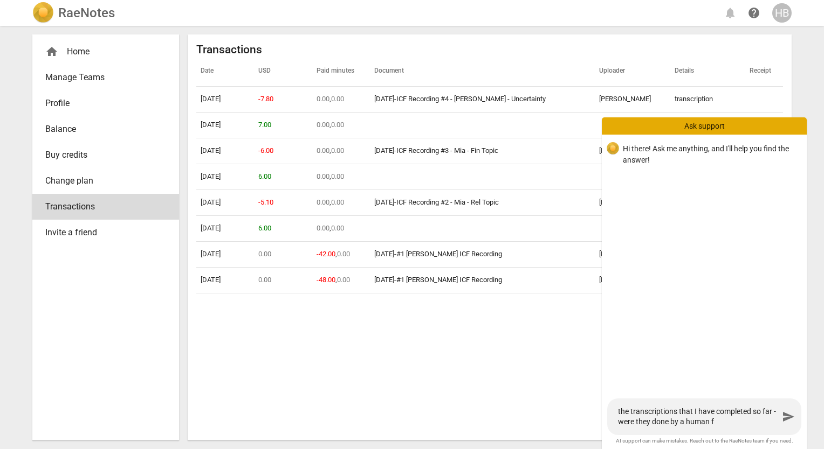
type textarea "the transcriptions that I have completed so far - were they done by a human fo"
type textarea "the transcriptions that I have completed so far - were they done by a human for"
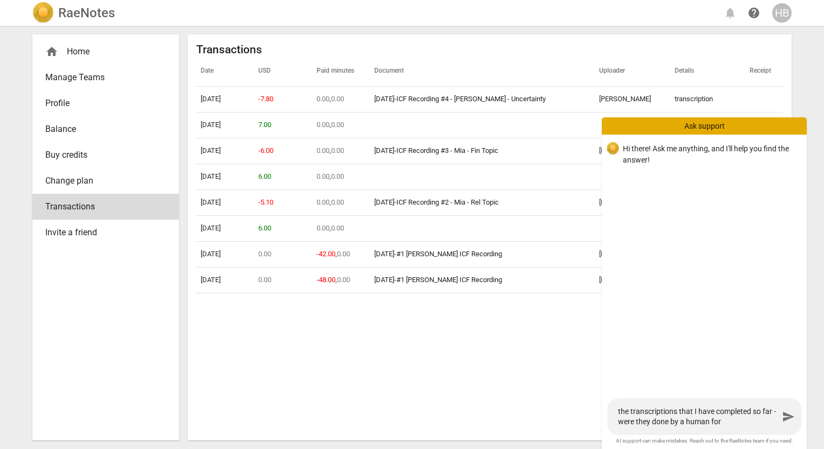
type textarea "the transcriptions that I have completed so far - were they done by a human for"
type textarea "the transcriptions that I have completed so far - were they done by a human for…"
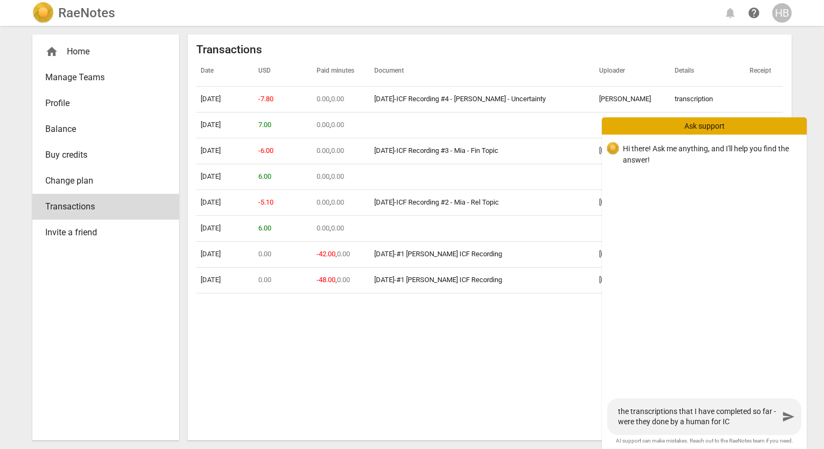
type textarea "the transcriptions that I have completed so far - were they done by a human for…"
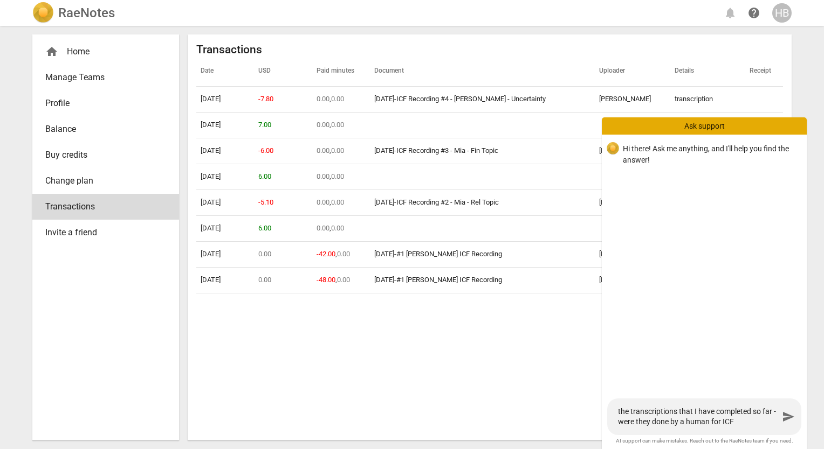
type textarea "the transcriptions that I have completed so far - were they done by a human for…"
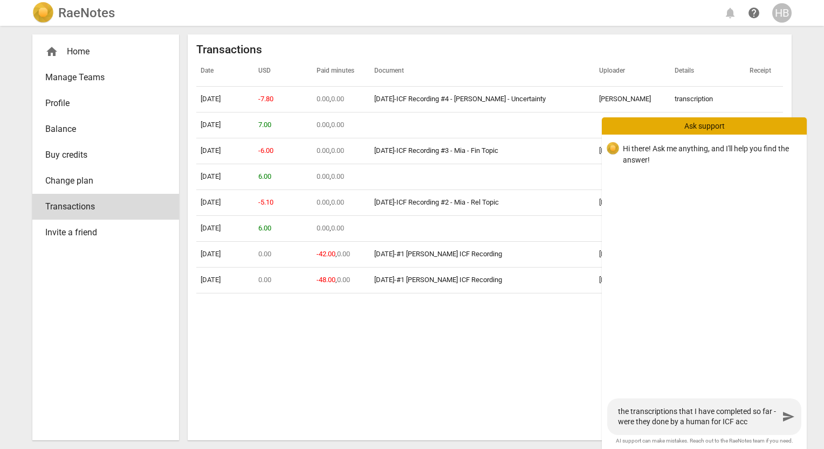
type textarea "the transcriptions that I have completed so far - were they done by a human for…"
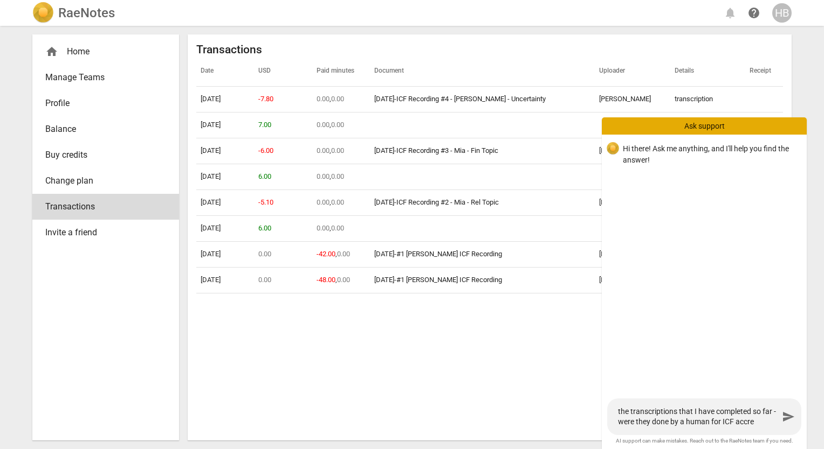
type textarea "the transcriptions that I have completed so far - were they done by a human for…"
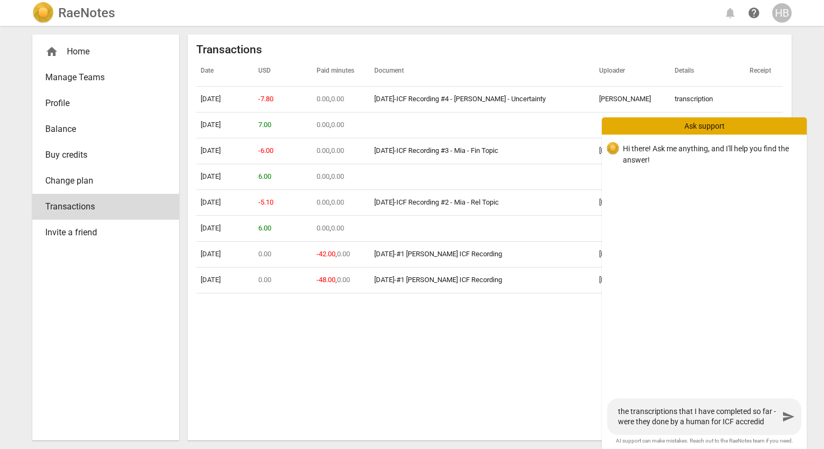
type textarea "the transcriptions that I have completed so far - were they done by a human for…"
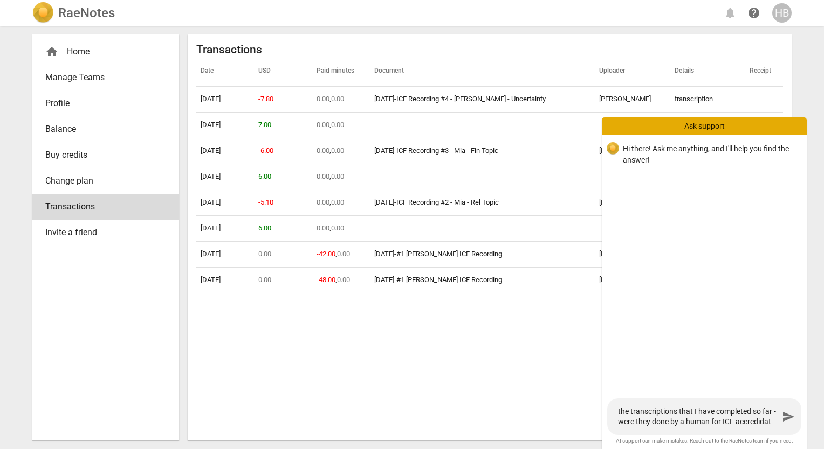
type textarea "the transcriptions that I have completed so far - were they done by a human for…"
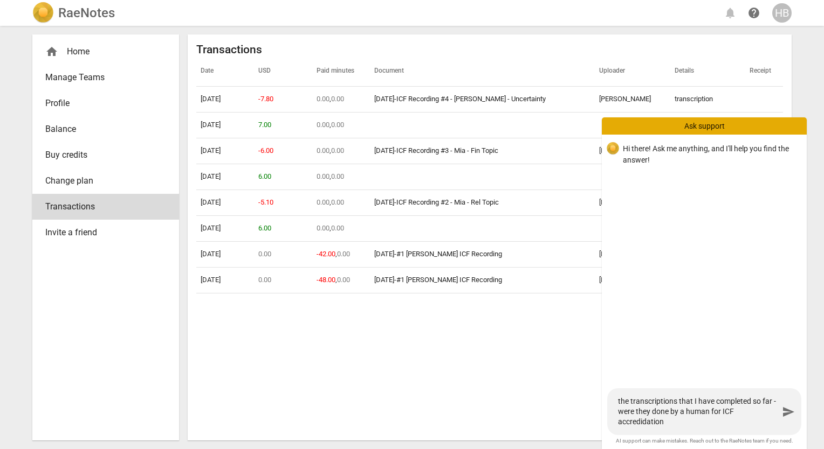
scroll to position [0, 0]
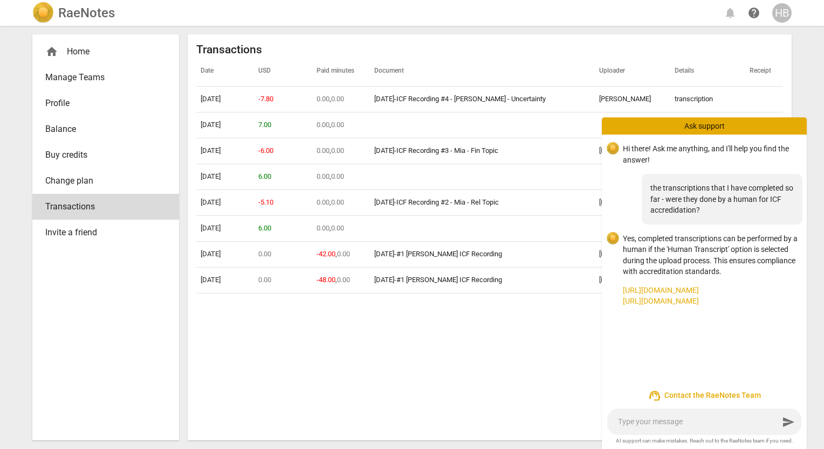
click at [714, 420] on textarea at bounding box center [698, 422] width 161 height 10
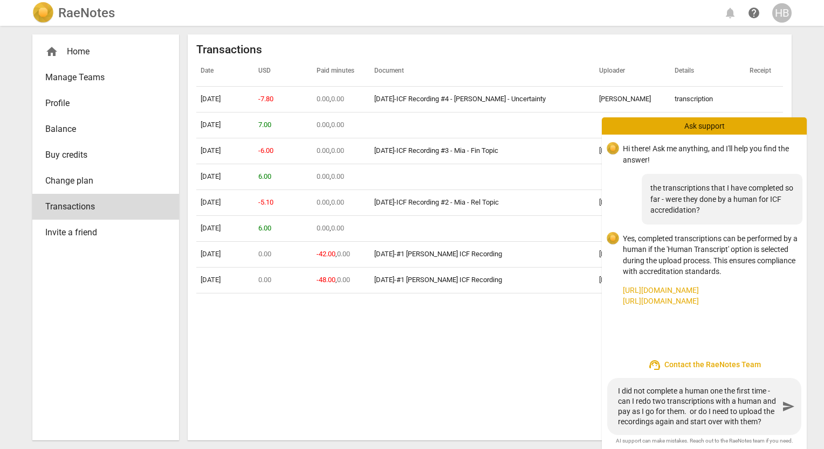
scroll to position [73, 0]
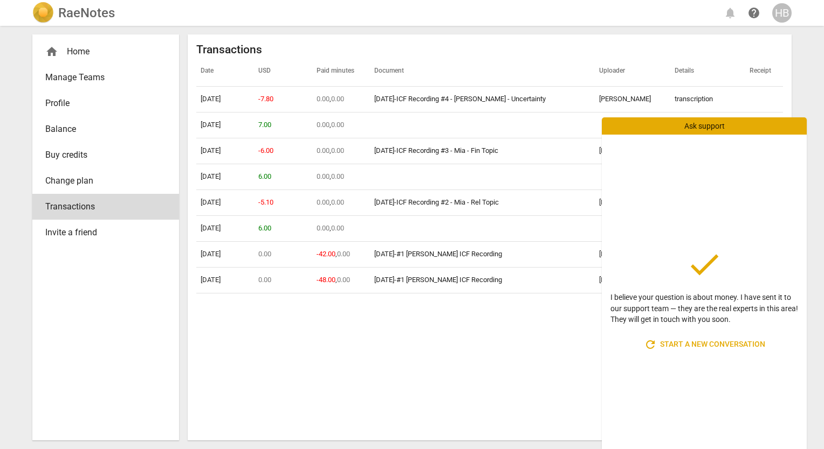
click at [411, 394] on div "Date USD Paid minutes Document Uploader Details Receipt 09-23-2025 -7.80 0.00 ,…" at bounding box center [489, 245] width 586 height 376
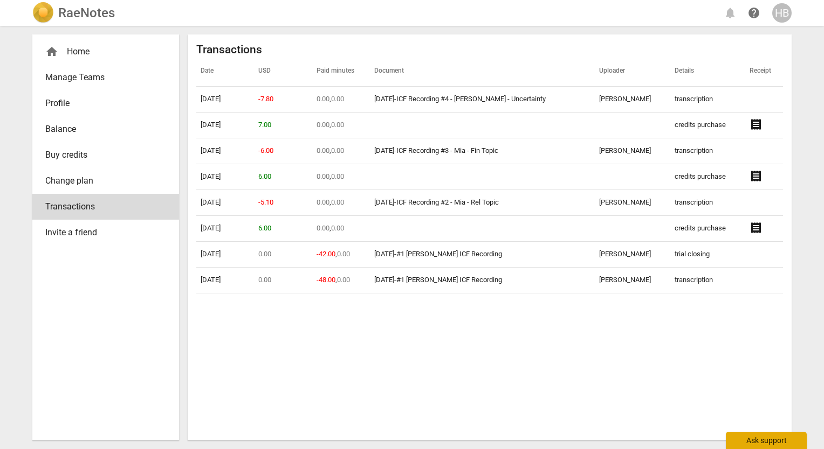
click at [778, 439] on div "Ask support" at bounding box center [765, 440] width 81 height 17
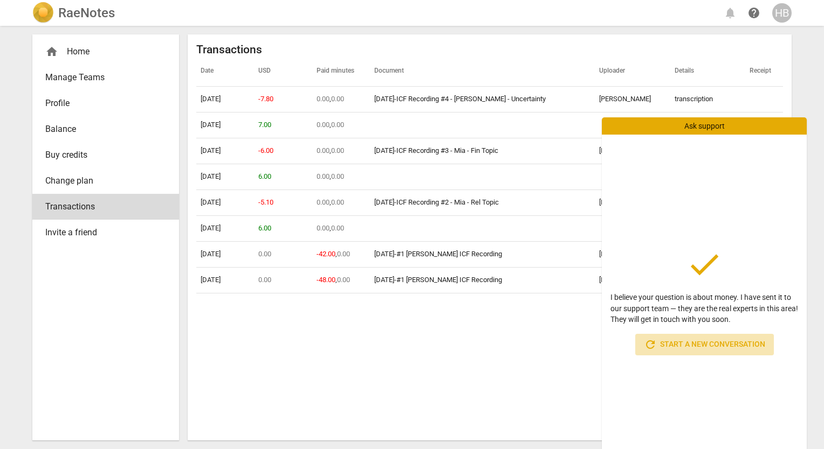
click at [727, 344] on span "refresh Start a new conversation" at bounding box center [704, 344] width 121 height 13
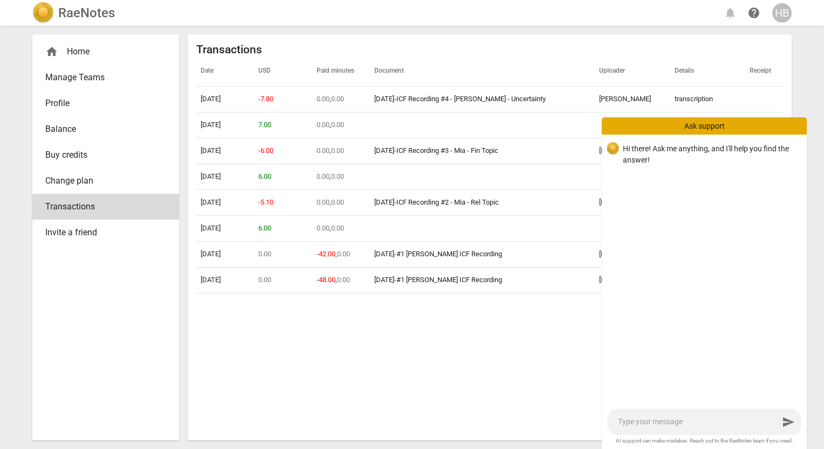
click at [703, 423] on textarea at bounding box center [698, 422] width 161 height 10
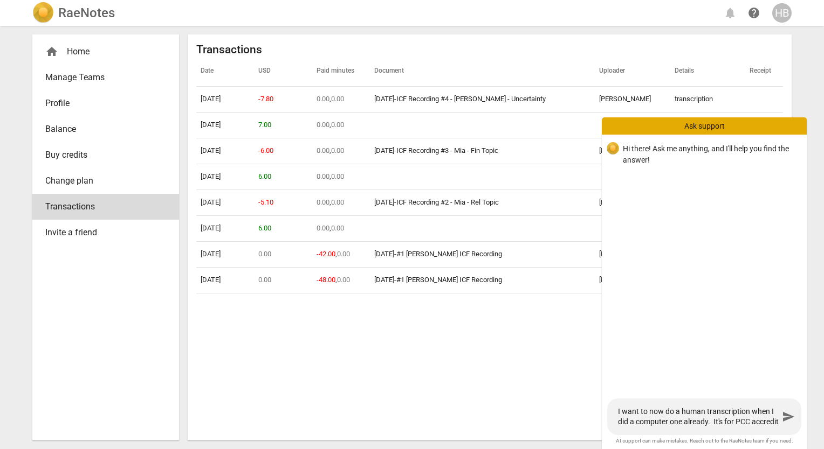
scroll to position [0, 0]
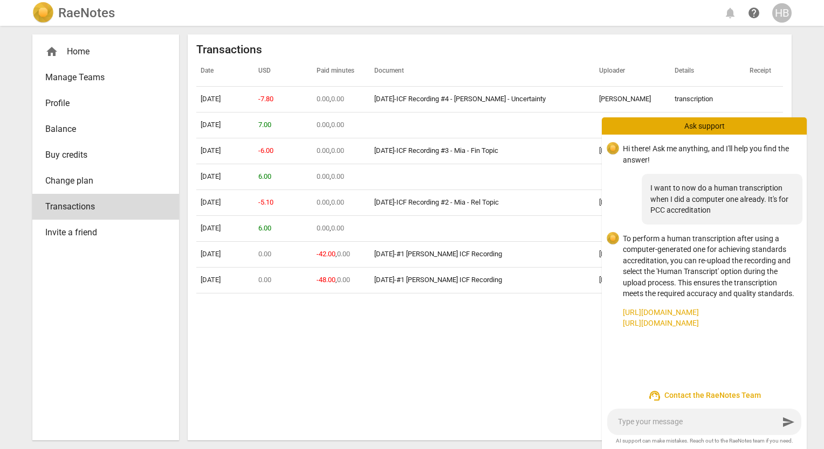
click at [324, 330] on div "Date USD Paid minutes Document Uploader Details Receipt 09-23-2025 -7.80 0.00 ,…" at bounding box center [489, 245] width 586 height 376
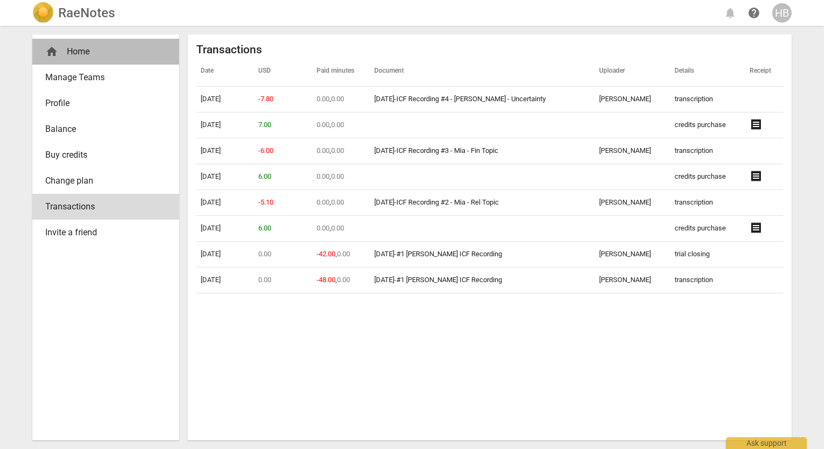
click at [60, 46] on div "home Home" at bounding box center [101, 51] width 112 height 13
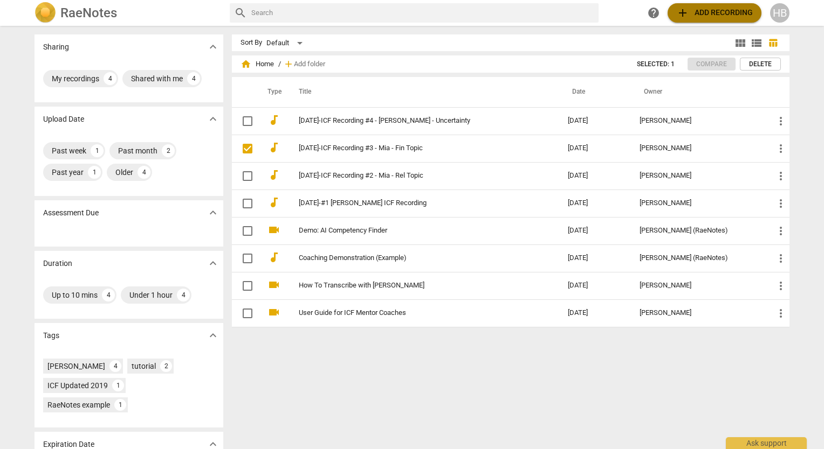
click at [716, 12] on span "add Add recording" at bounding box center [714, 12] width 77 height 13
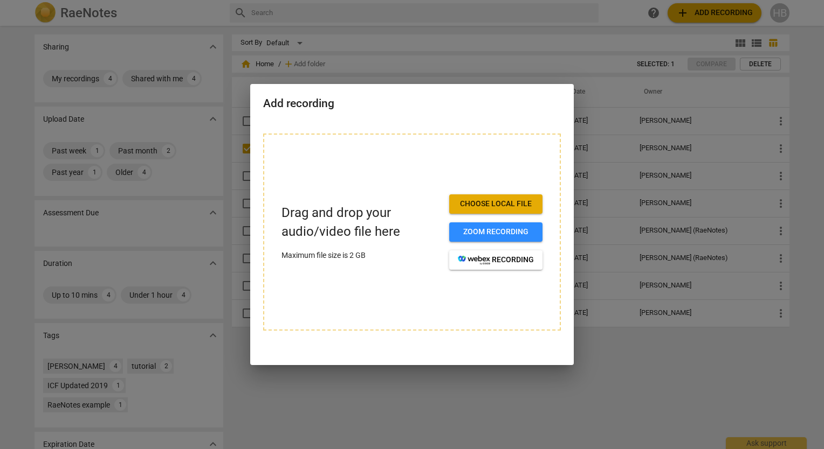
click at [507, 199] on span "Choose local file" at bounding box center [496, 204] width 76 height 11
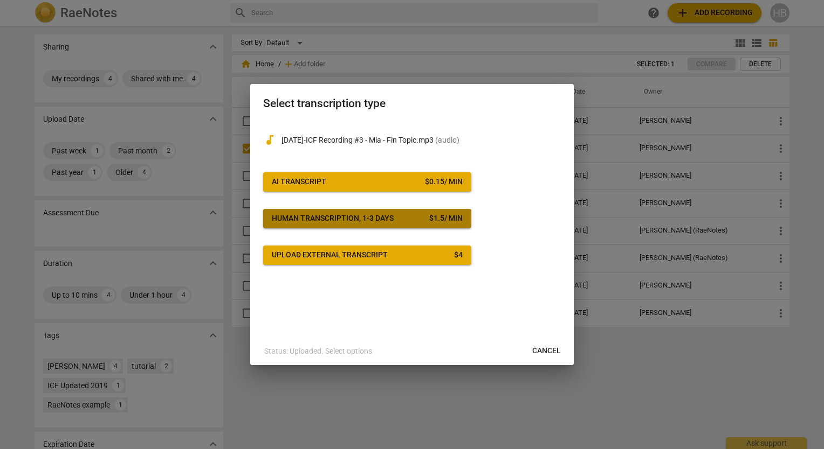
click at [398, 222] on span "Human transcription, 1-3 days $ 1.5 / min" at bounding box center [367, 218] width 191 height 11
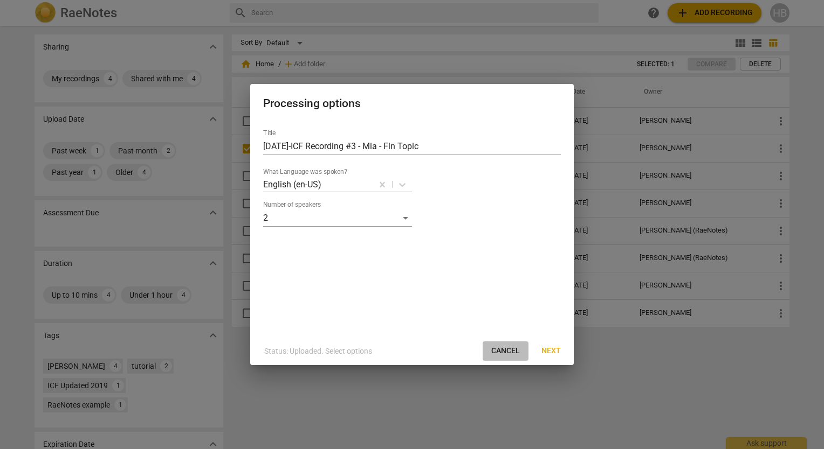
click at [505, 351] on span "Cancel" at bounding box center [505, 351] width 29 height 11
click at [504, 349] on span "Cancel" at bounding box center [505, 351] width 29 height 11
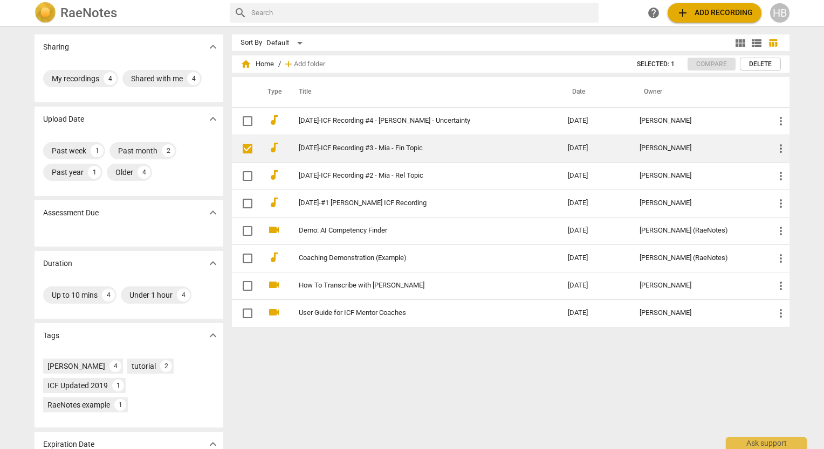
click at [432, 144] on link "[DATE]-ICF Recording #3 - Mia - Fin Topic" at bounding box center [414, 148] width 230 height 8
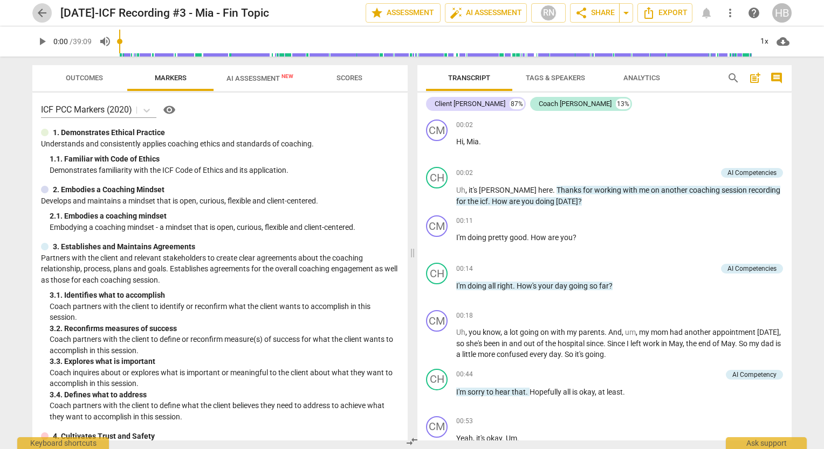
click at [41, 9] on span "arrow_back" at bounding box center [42, 12] width 13 height 13
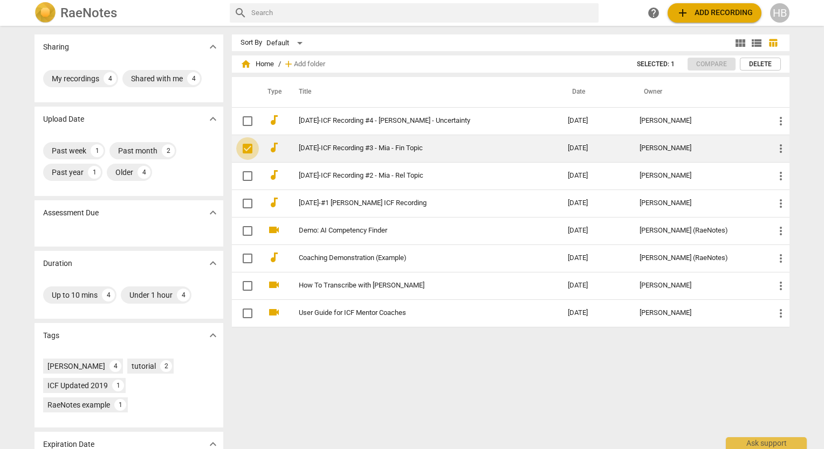
click at [244, 147] on input "checkbox" at bounding box center [247, 148] width 23 height 13
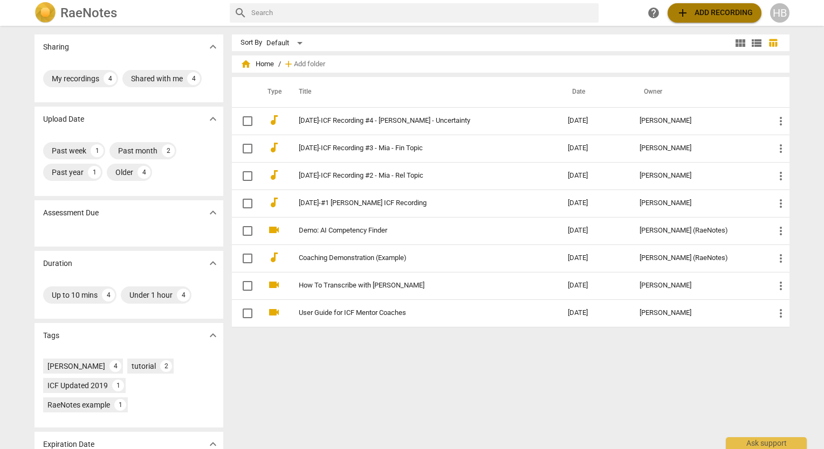
click at [723, 10] on span "add Add recording" at bounding box center [714, 12] width 77 height 13
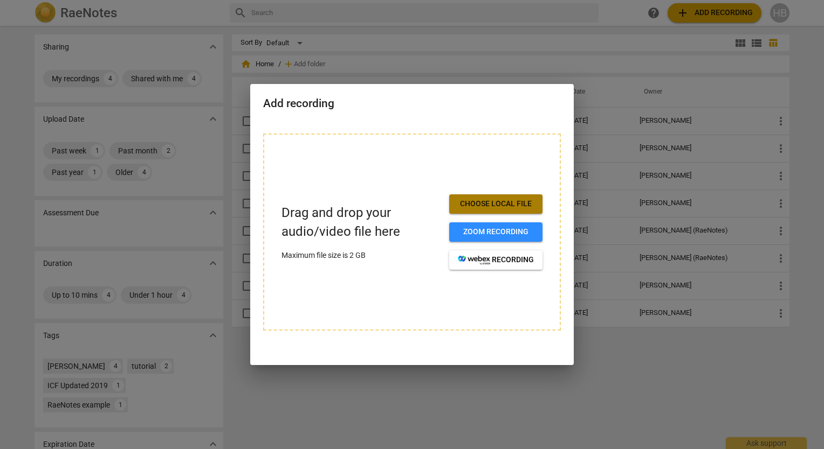
click at [516, 205] on span "Choose local file" at bounding box center [496, 204] width 76 height 11
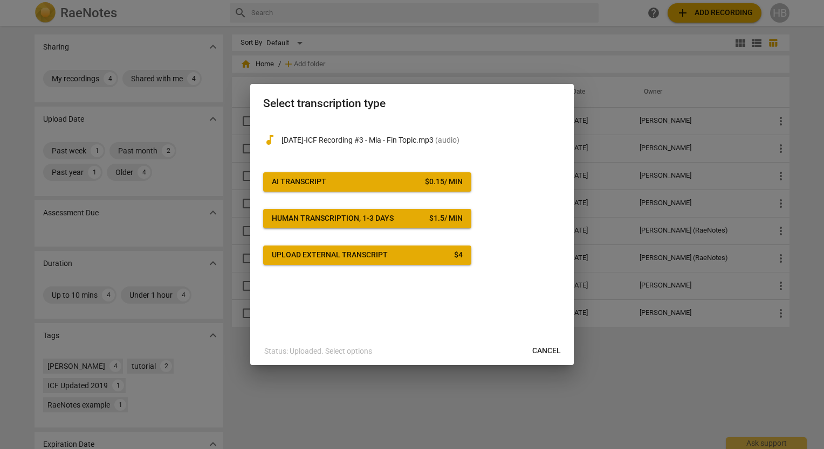
click at [371, 219] on div "Human transcription, 1-3 days" at bounding box center [333, 218] width 122 height 11
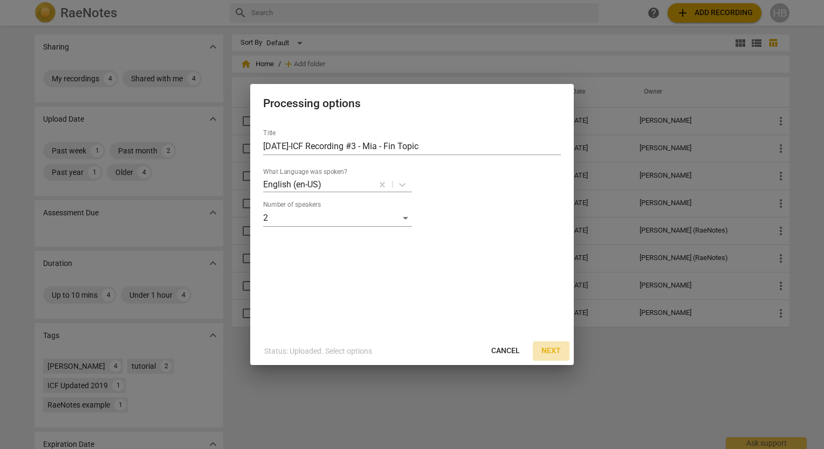
click at [547, 346] on span "Next" at bounding box center [550, 351] width 19 height 11
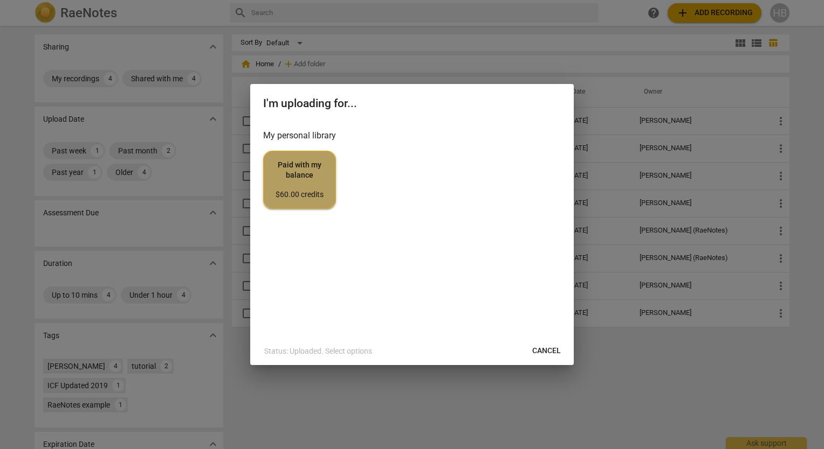
click at [316, 184] on span "Paid with my balance $60.00 credits" at bounding box center [299, 180] width 54 height 40
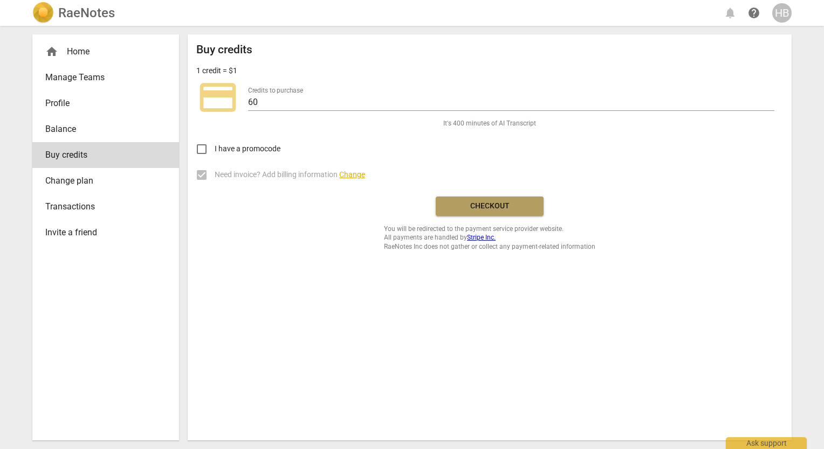
click at [502, 201] on span "Checkout" at bounding box center [489, 206] width 91 height 11
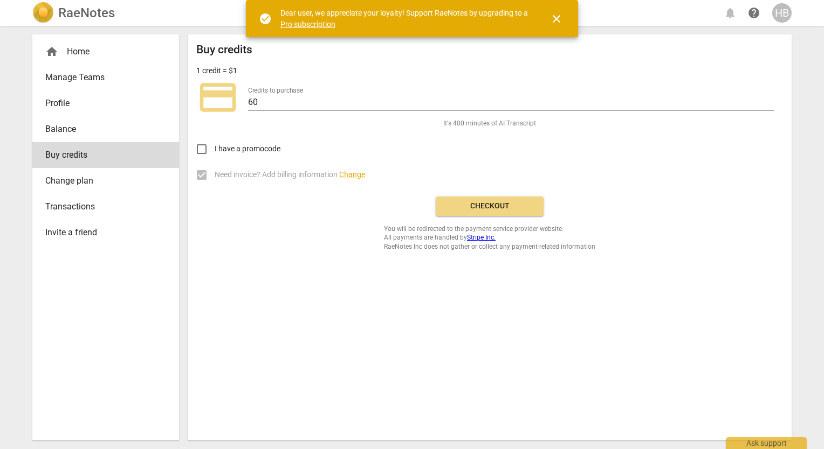
click at [311, 22] on link "Pro subscription" at bounding box center [307, 24] width 55 height 9
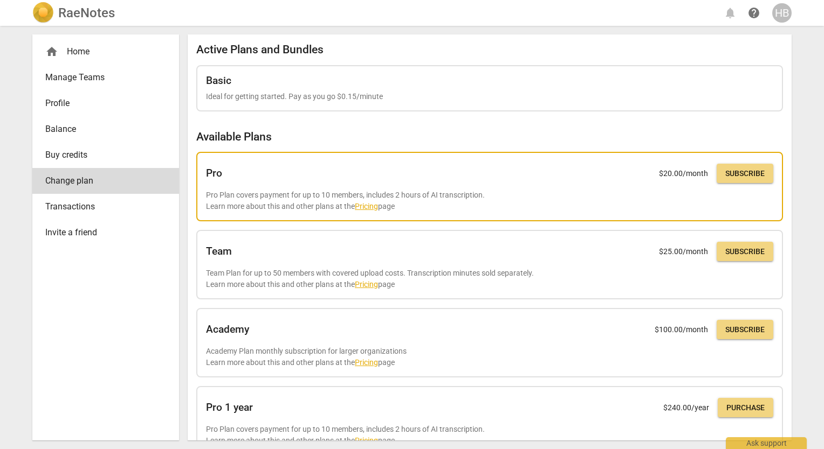
click at [366, 204] on link "Pricing" at bounding box center [366, 206] width 23 height 9
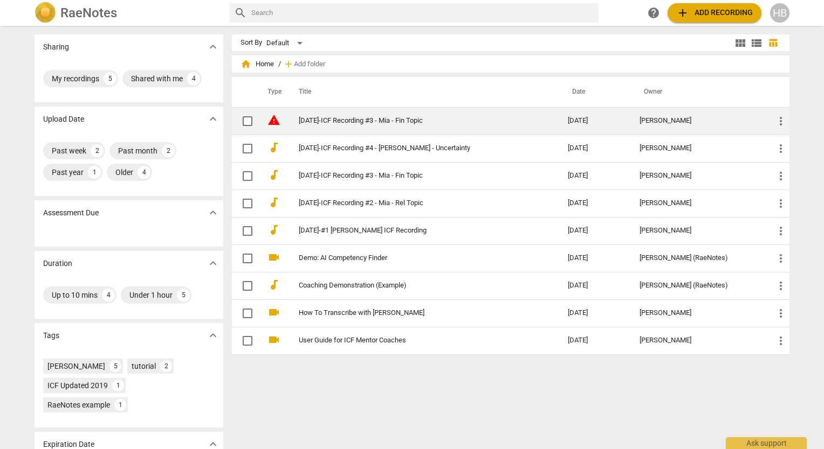
click at [395, 118] on link "[DATE]-ICF Recording #3 - Mia - Fin Topic" at bounding box center [414, 121] width 230 height 8
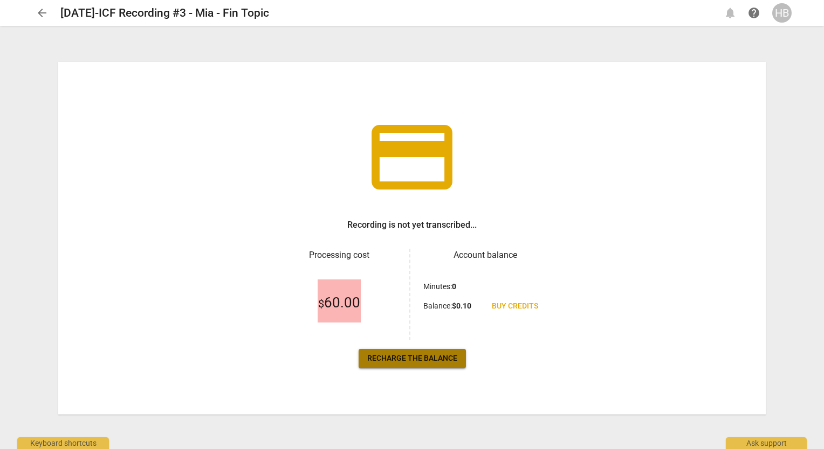
click at [406, 357] on span "Recharge the balance" at bounding box center [412, 359] width 90 height 11
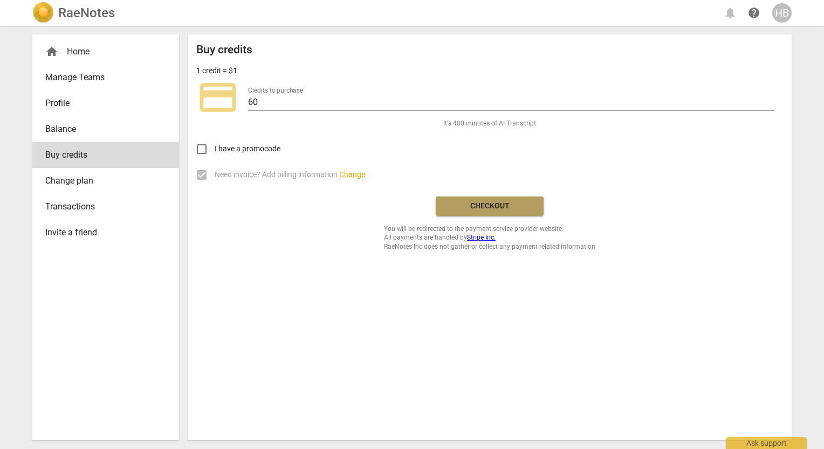
click at [487, 199] on button "Checkout" at bounding box center [489, 206] width 108 height 19
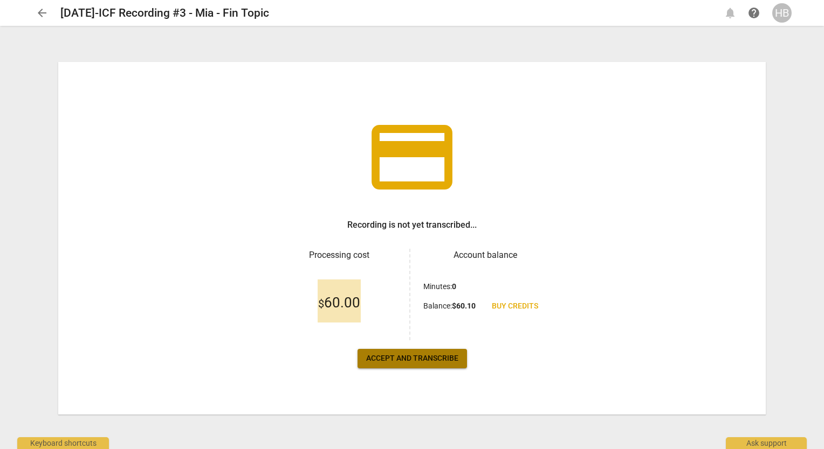
click at [444, 352] on button "Accept and transcribe" at bounding box center [411, 358] width 109 height 19
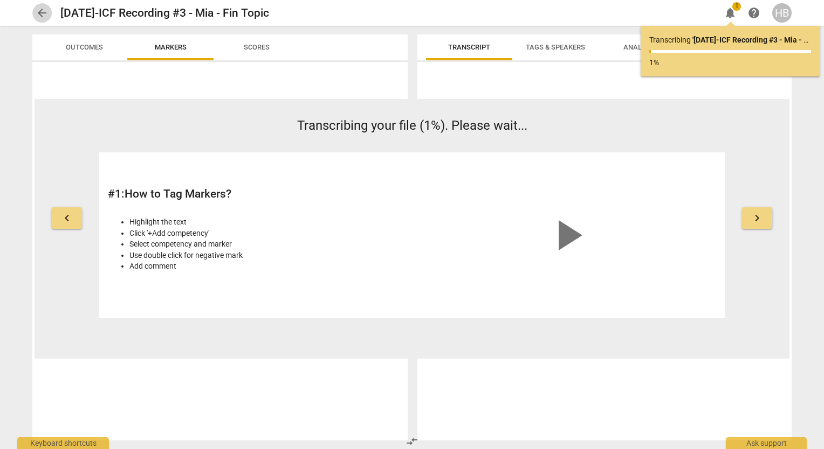
click at [35, 15] on span "arrow_back" at bounding box center [41, 12] width 19 height 13
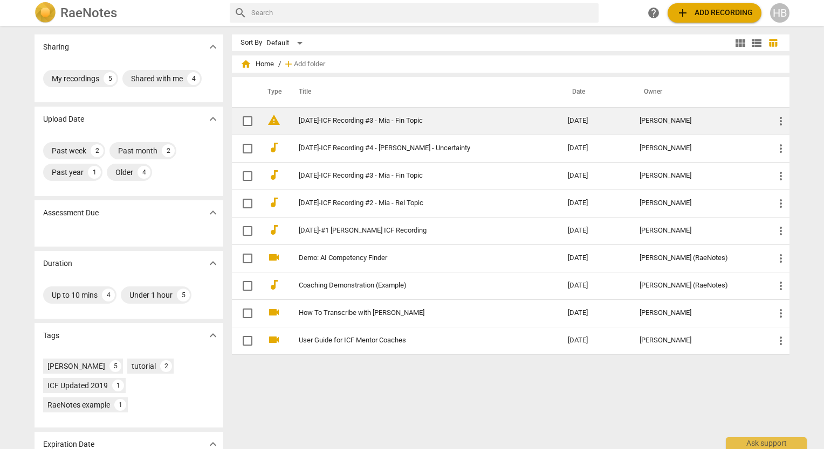
click at [357, 120] on link "[DATE]-ICF Recording #3 - Mia - Fin Topic" at bounding box center [414, 121] width 230 height 8
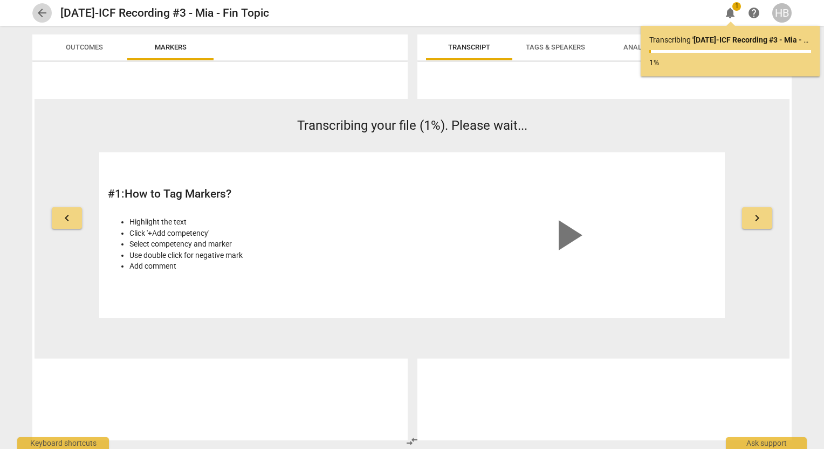
click at [34, 14] on span "arrow_back" at bounding box center [41, 12] width 19 height 13
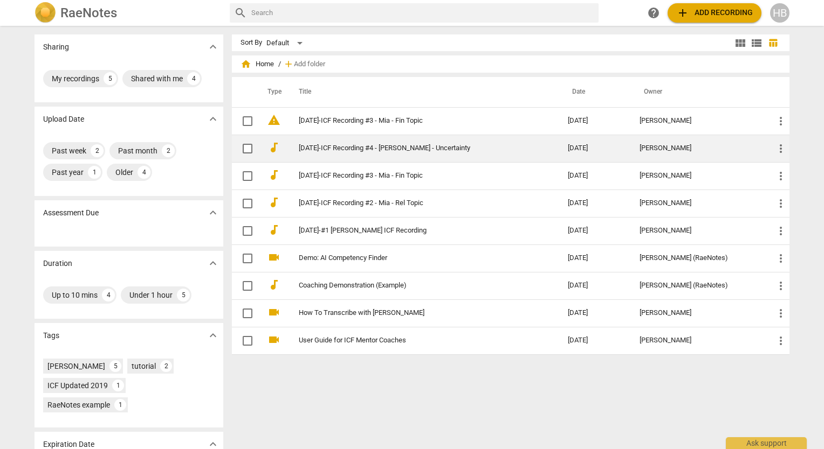
click at [374, 145] on link "[DATE]-ICF Recording #4 - [PERSON_NAME] - Uncertainty" at bounding box center [414, 148] width 230 height 8
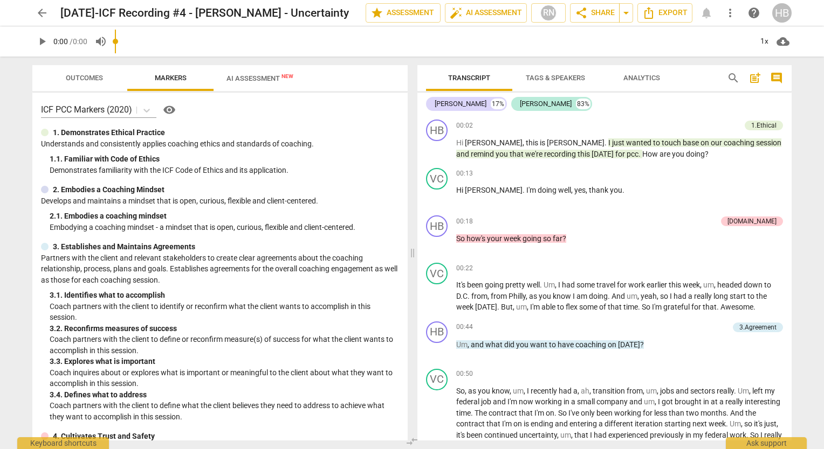
click at [262, 42] on input "range" at bounding box center [433, 41] width 637 height 34
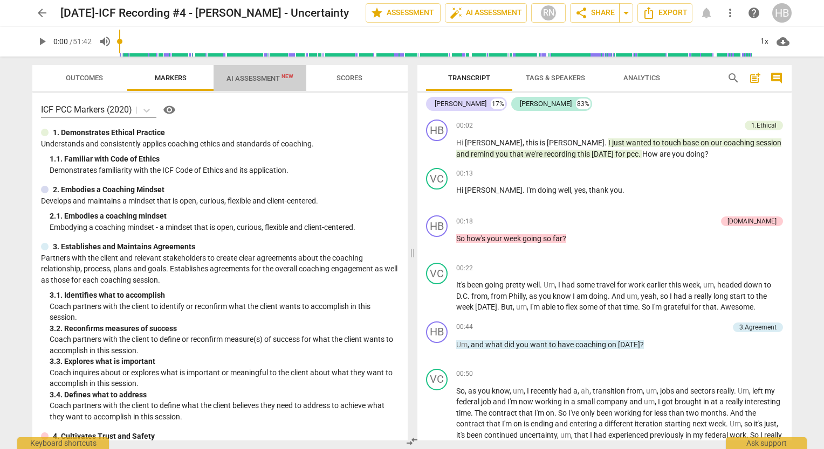
click at [258, 82] on span "AI Assessment New" at bounding box center [259, 78] width 67 height 8
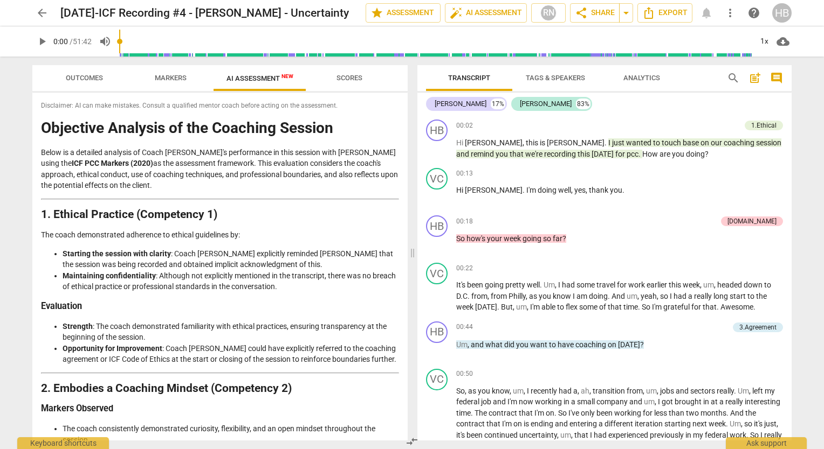
scroll to position [305, 0]
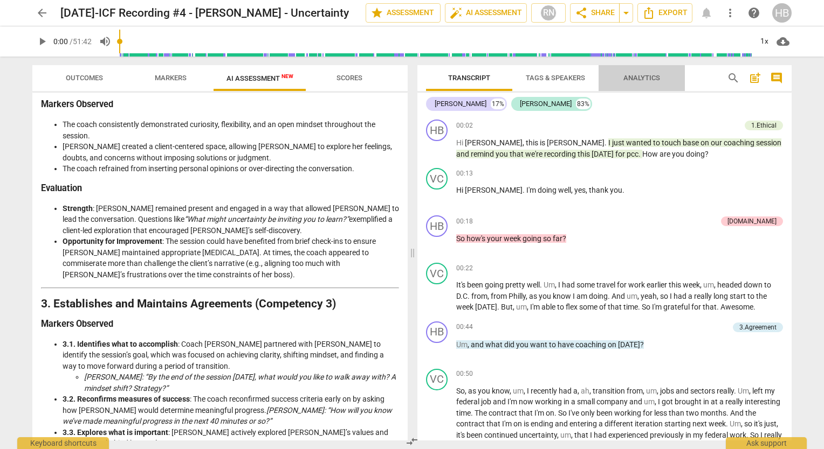
click at [637, 78] on span "Analytics" at bounding box center [641, 78] width 37 height 8
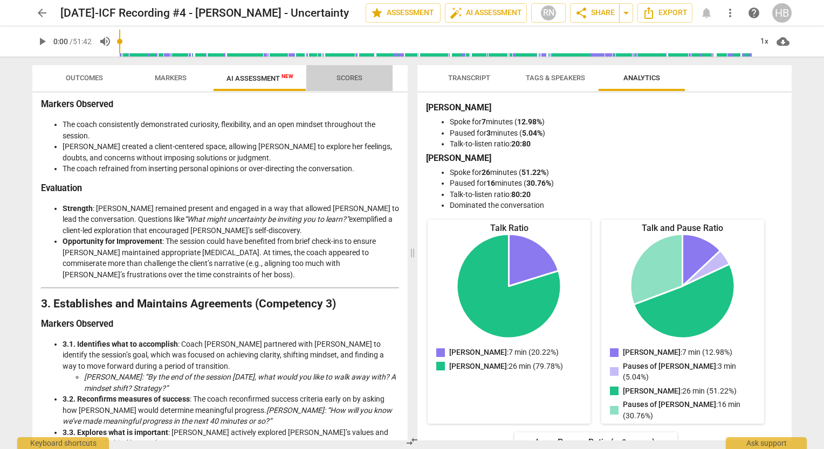
click at [348, 87] on button "Scores" at bounding box center [349, 78] width 86 height 26
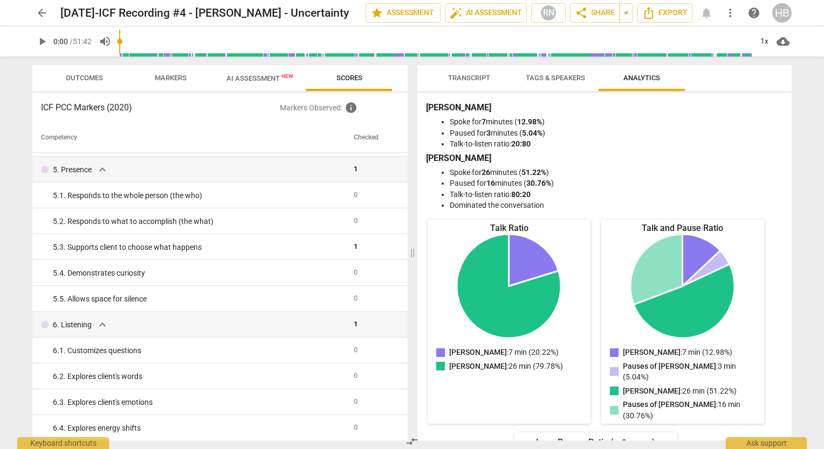
scroll to position [81, 0]
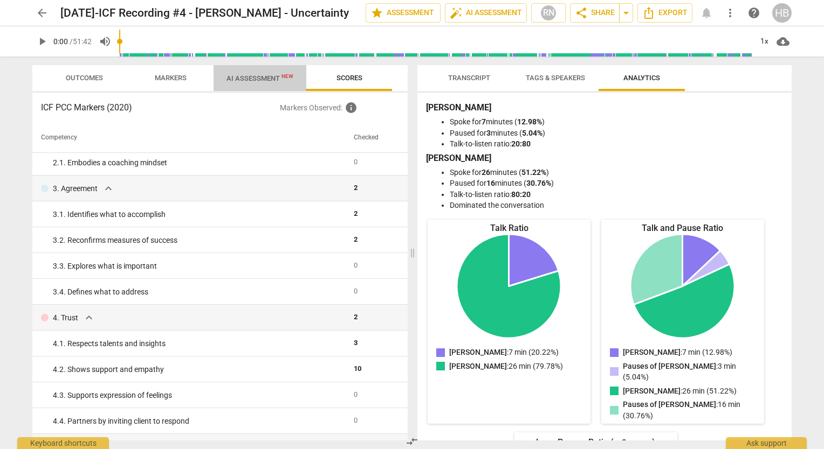
click at [265, 77] on span "AI Assessment New" at bounding box center [259, 78] width 67 height 8
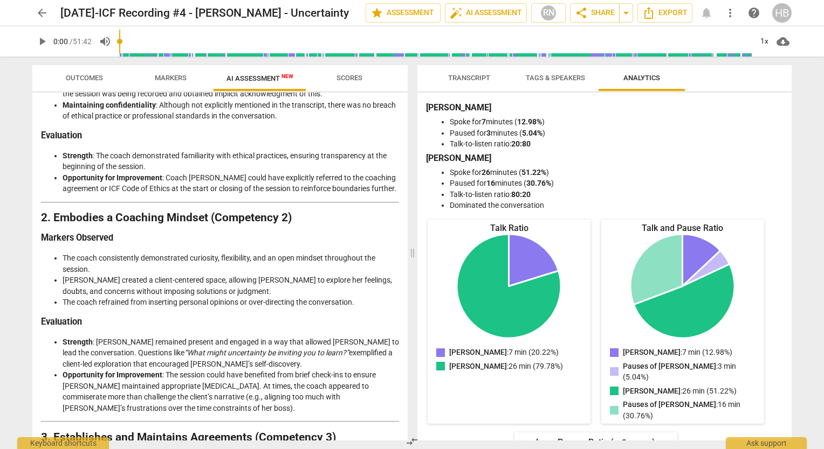
scroll to position [172, 0]
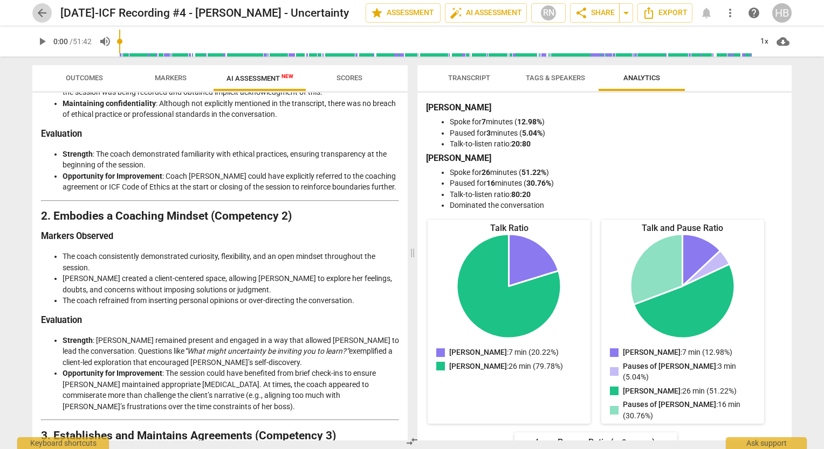
click at [41, 11] on span "arrow_back" at bounding box center [42, 12] width 13 height 13
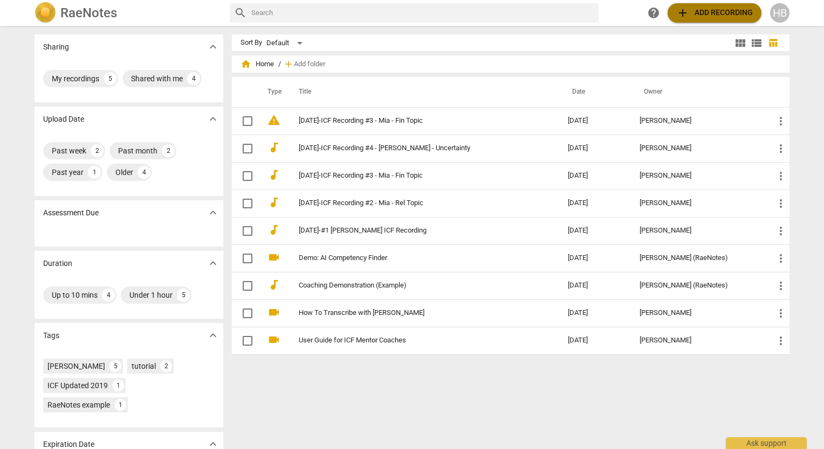
click at [725, 12] on span "add Add recording" at bounding box center [714, 12] width 77 height 13
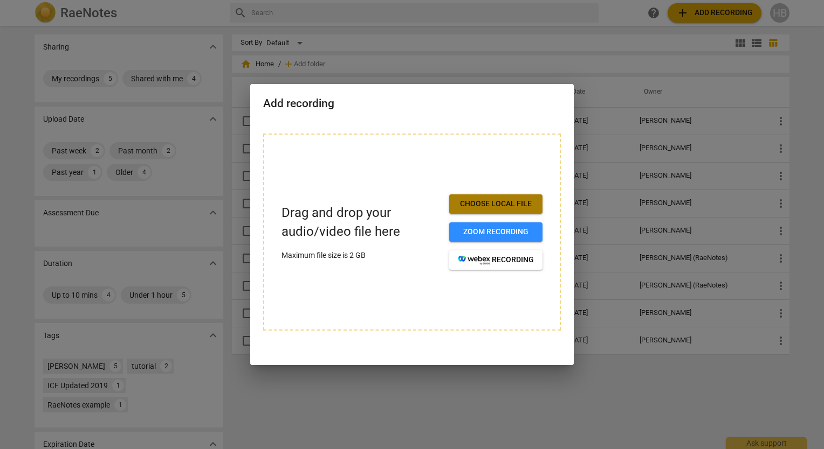
click at [495, 199] on span "Choose local file" at bounding box center [496, 204] width 76 height 11
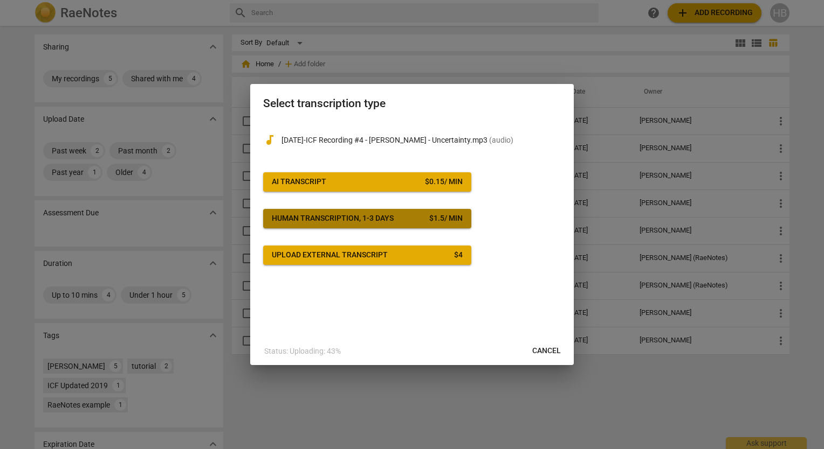
click at [371, 222] on div "Human transcription, 1-3 days" at bounding box center [333, 218] width 122 height 11
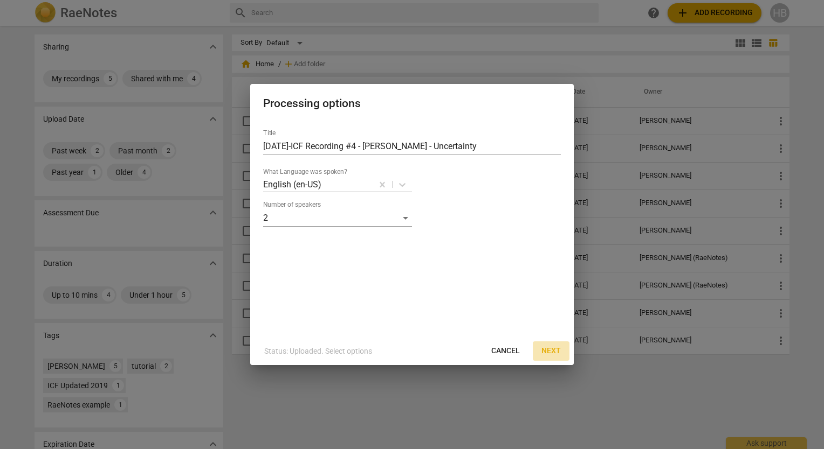
click at [551, 347] on span "Next" at bounding box center [550, 351] width 19 height 11
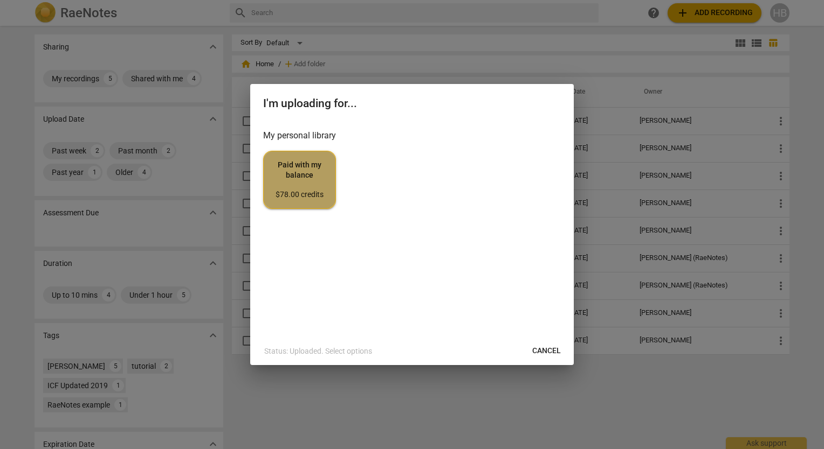
click at [292, 178] on span "Paid with my balance $78.00 credits" at bounding box center [299, 180] width 54 height 40
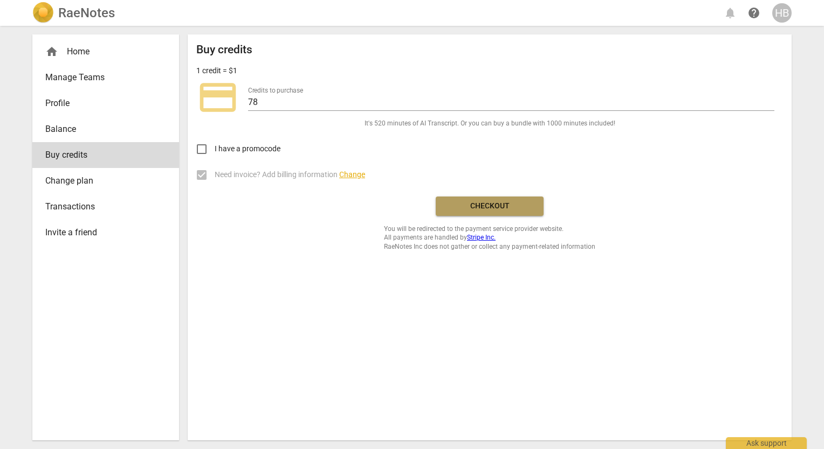
click at [508, 203] on span "Checkout" at bounding box center [489, 206] width 91 height 11
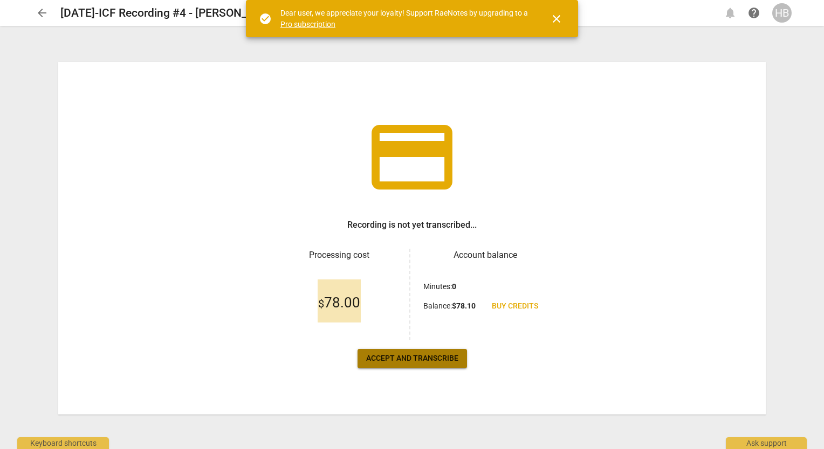
click at [448, 358] on span "Accept and transcribe" at bounding box center [412, 359] width 92 height 11
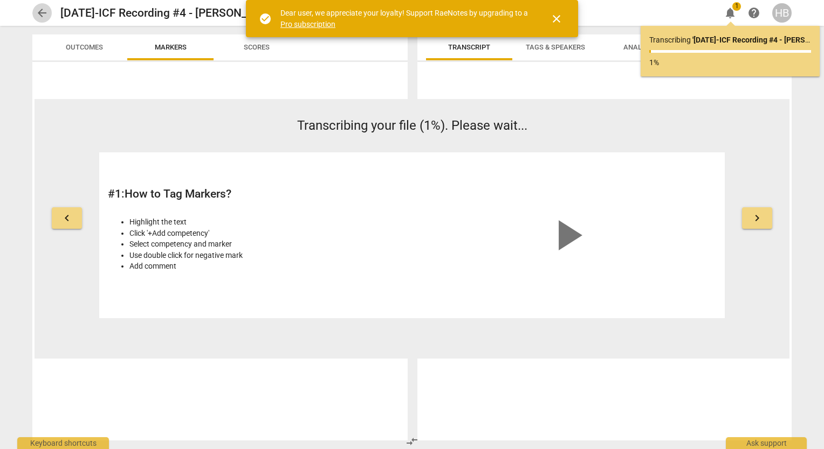
click at [37, 11] on span "arrow_back" at bounding box center [42, 12] width 13 height 13
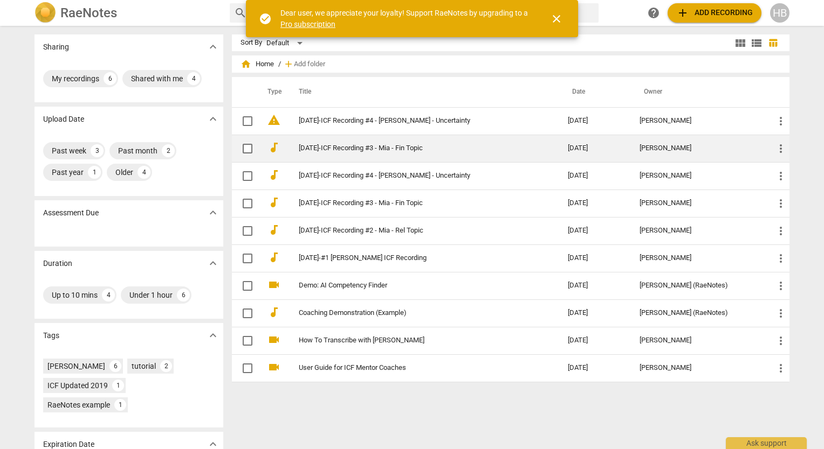
click at [358, 148] on link "[DATE]-ICF Recording #3 - Mia - Fin Topic" at bounding box center [414, 148] width 230 height 8
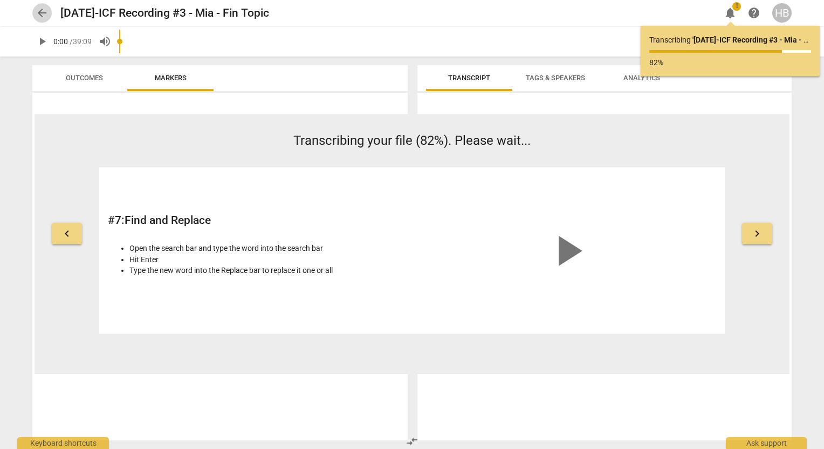
click at [44, 16] on span "arrow_back" at bounding box center [42, 12] width 13 height 13
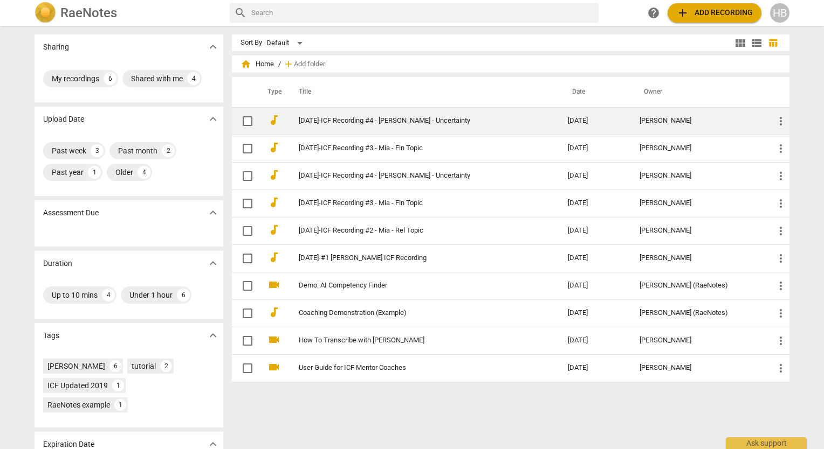
click at [347, 120] on link "[DATE]-ICF Recording #4 - [PERSON_NAME] - Uncertainty" at bounding box center [414, 121] width 230 height 8
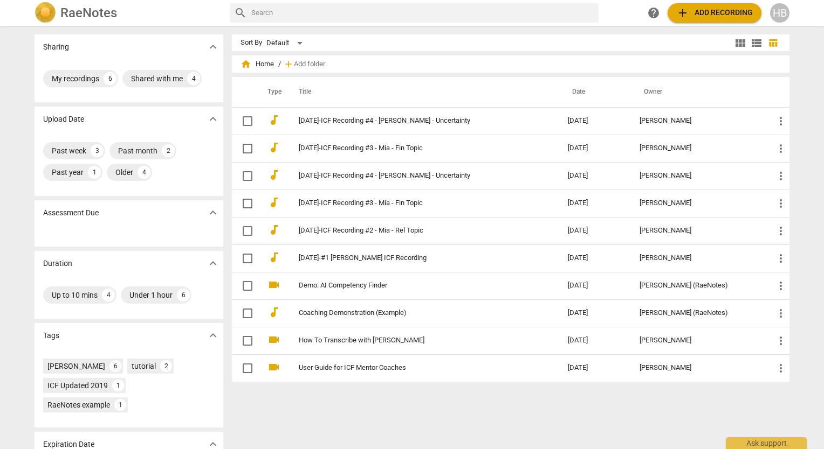
click at [496, 398] on div "Sort By Default view_module view_list table_chart home Home / add Add folder Ty…" at bounding box center [515, 237] width 566 height 406
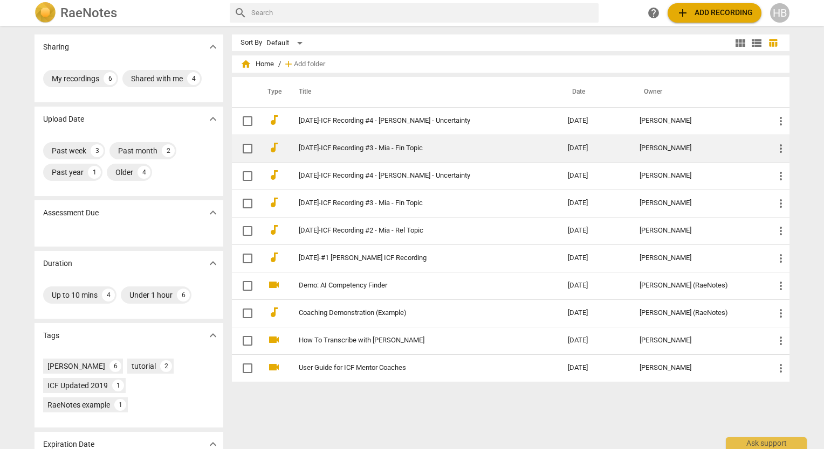
click at [370, 147] on link "[DATE]-ICF Recording #3 - Mia - Fin Topic" at bounding box center [414, 148] width 230 height 8
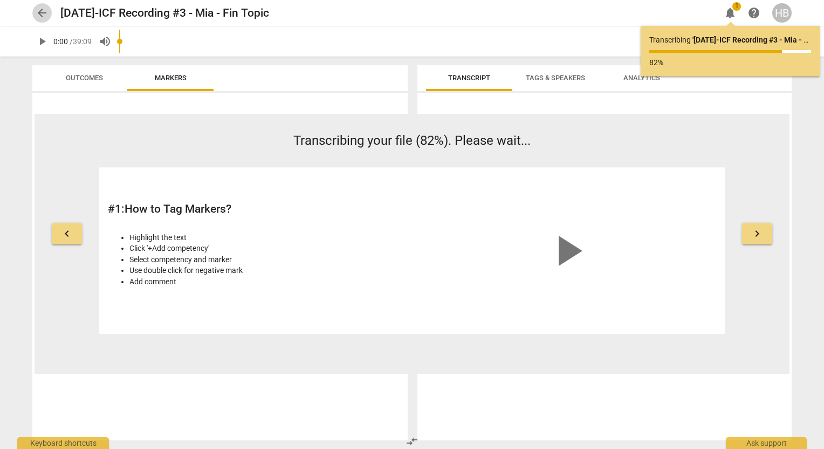
click at [44, 11] on span "arrow_back" at bounding box center [42, 12] width 13 height 13
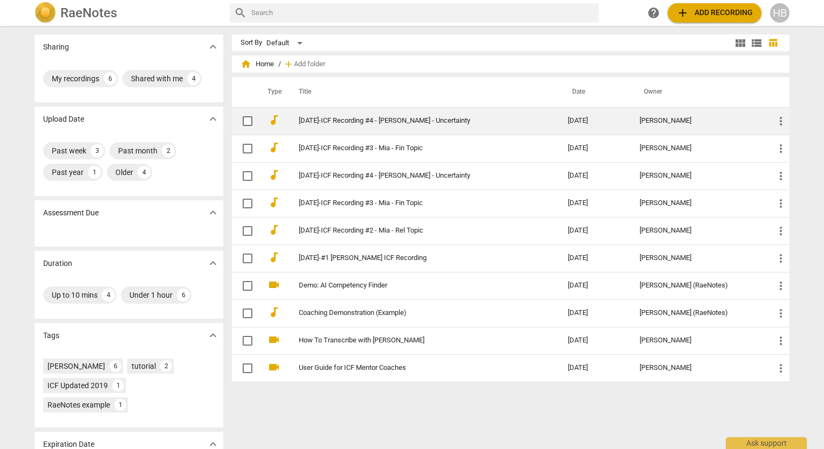
click at [347, 118] on link "[DATE]-ICF Recording #4 - [PERSON_NAME] - Uncertainty" at bounding box center [414, 121] width 230 height 8
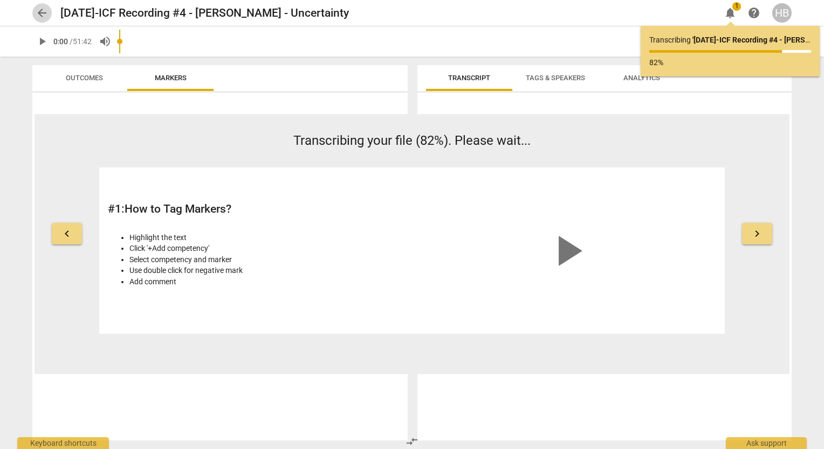
click at [33, 13] on span "arrow_back" at bounding box center [41, 12] width 19 height 13
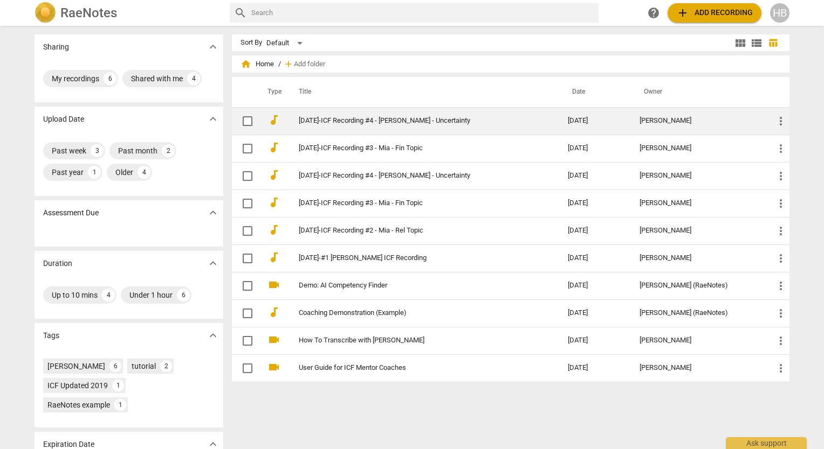
click at [358, 120] on link "[DATE]-ICF Recording #4 - [PERSON_NAME] - Uncertainty" at bounding box center [414, 121] width 230 height 8
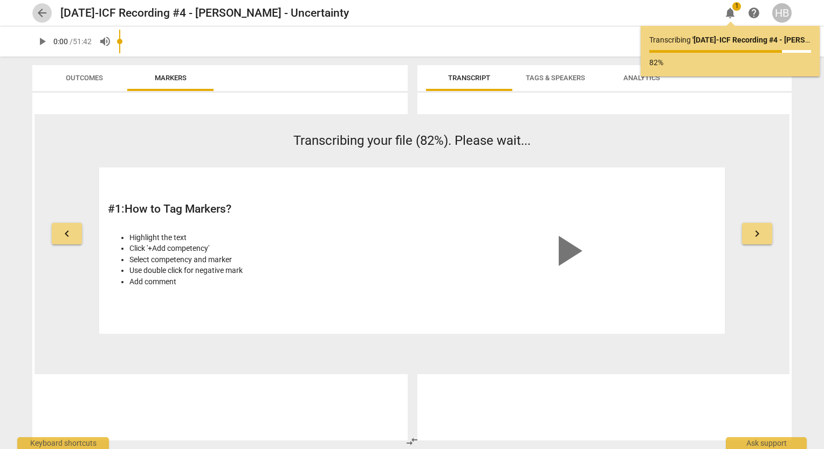
click at [39, 10] on span "arrow_back" at bounding box center [42, 12] width 13 height 13
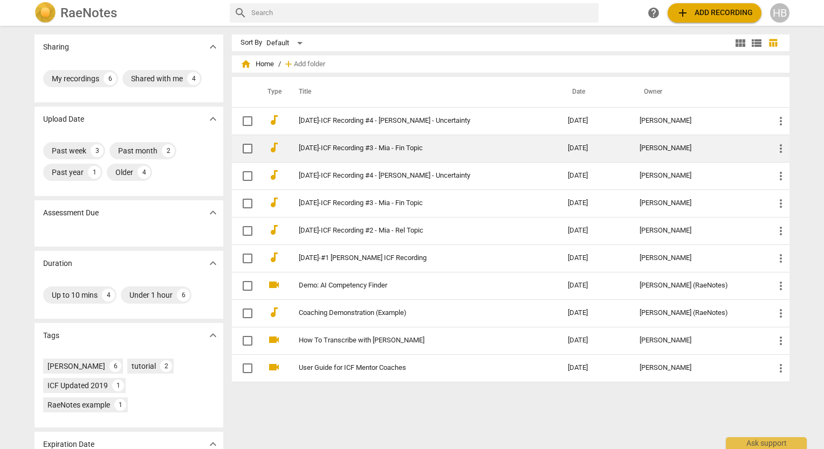
click at [387, 145] on link "[DATE]-ICF Recording #3 - Mia - Fin Topic" at bounding box center [414, 148] width 230 height 8
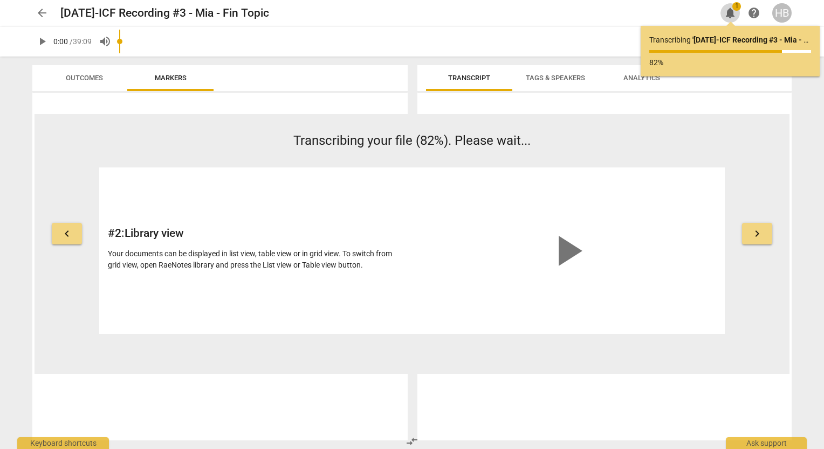
click at [733, 15] on span "notifications" at bounding box center [729, 12] width 13 height 13
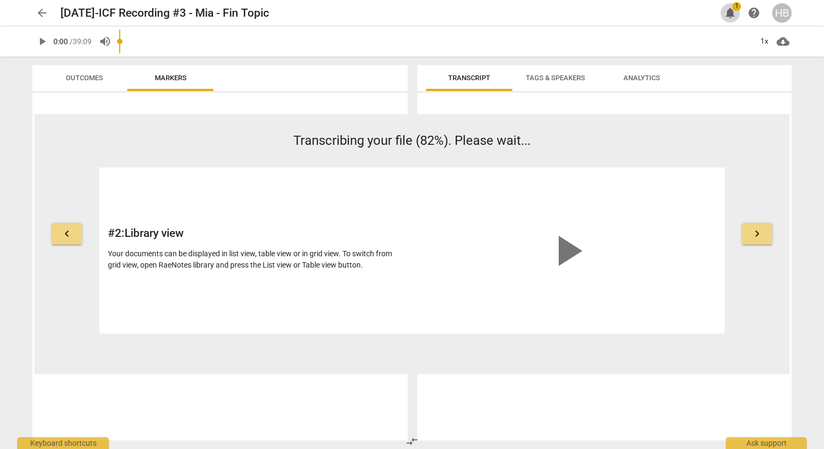
click at [733, 6] on span "1" at bounding box center [736, 6] width 9 height 9
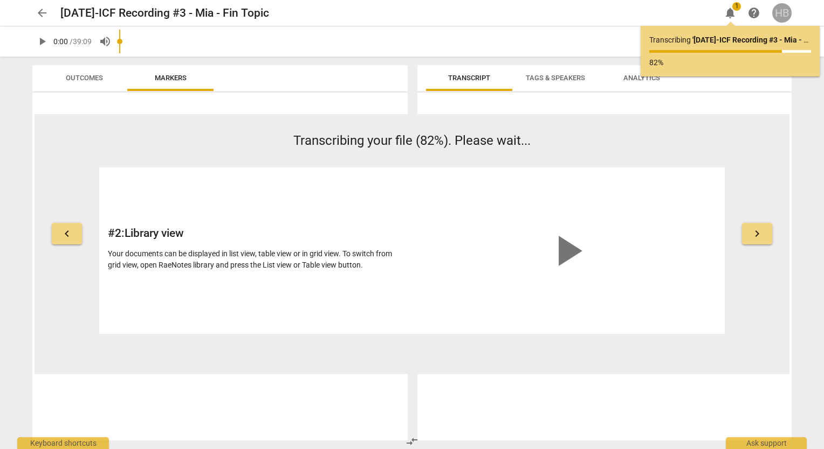
click at [778, 10] on div "HB" at bounding box center [781, 12] width 19 height 19
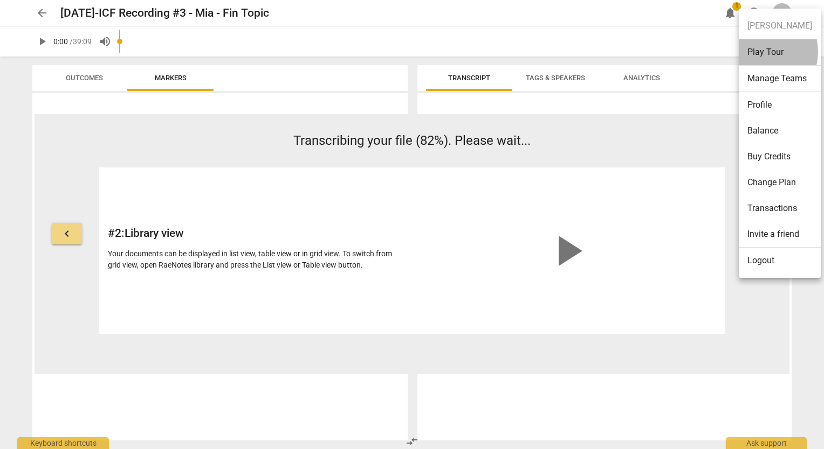
click at [765, 52] on li "Play Tour" at bounding box center [779, 52] width 82 height 26
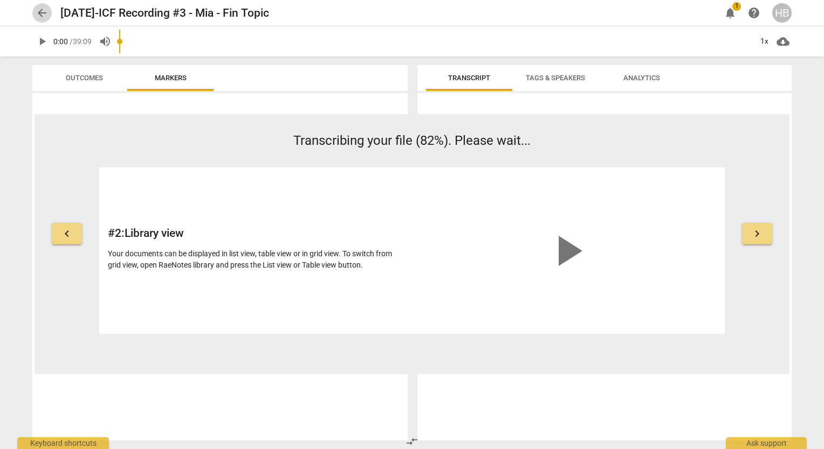
click at [43, 11] on span "arrow_back" at bounding box center [42, 12] width 13 height 13
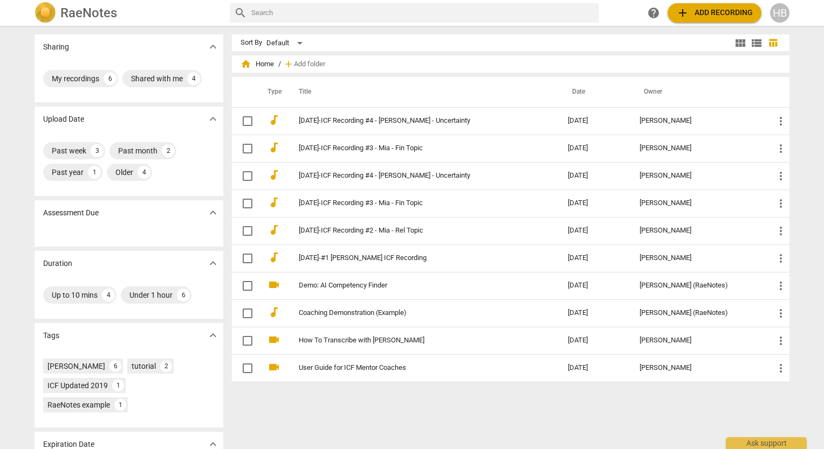
click at [43, 11] on img at bounding box center [45, 13] width 22 height 22
